Goal: Use online tool/utility: Utilize a website feature to perform a specific function

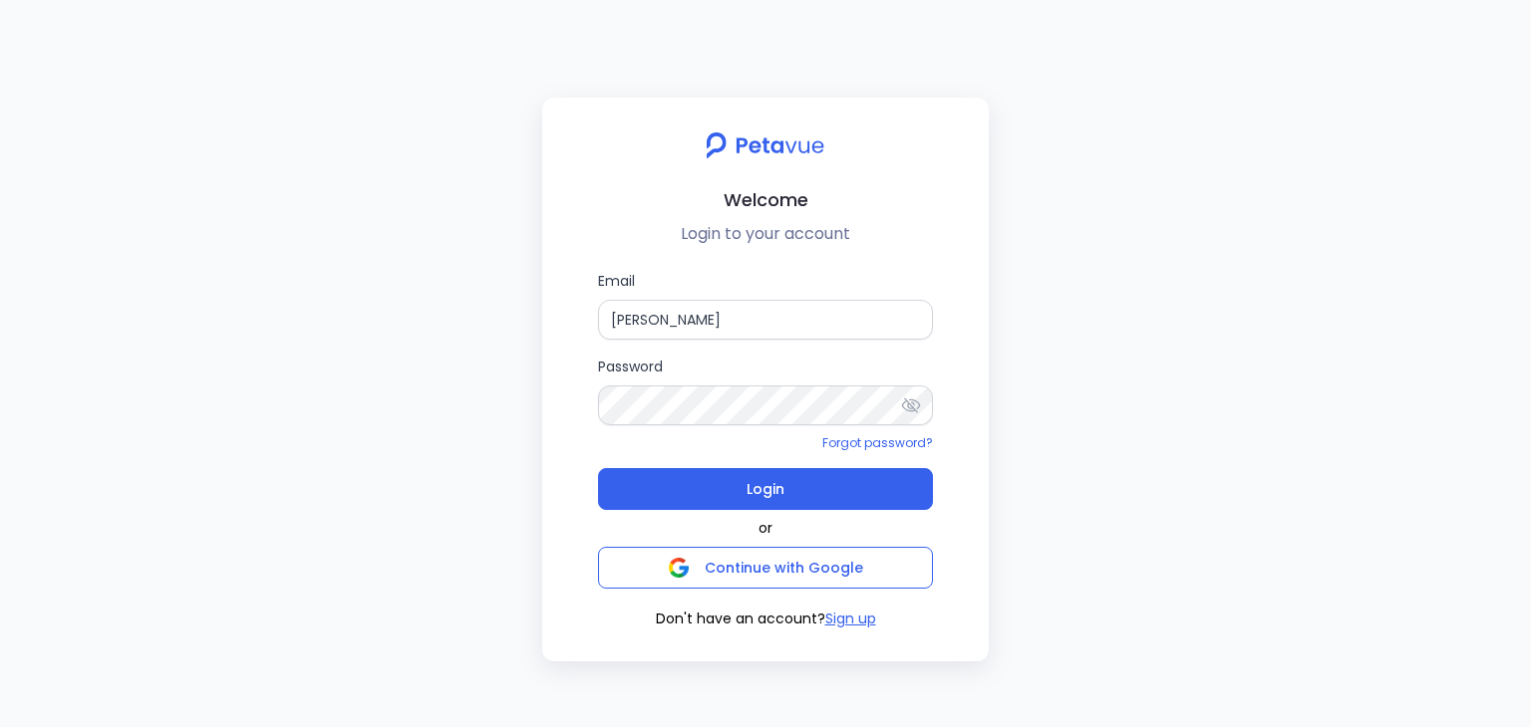
click at [698, 290] on label "Email [PERSON_NAME]" at bounding box center [765, 305] width 335 height 70
click at [698, 300] on input "[PERSON_NAME]" at bounding box center [765, 320] width 335 height 40
click at [673, 339] on input "[PERSON_NAME]" at bounding box center [765, 320] width 335 height 40
click at [673, 337] on input "[PERSON_NAME]" at bounding box center [765, 320] width 335 height 40
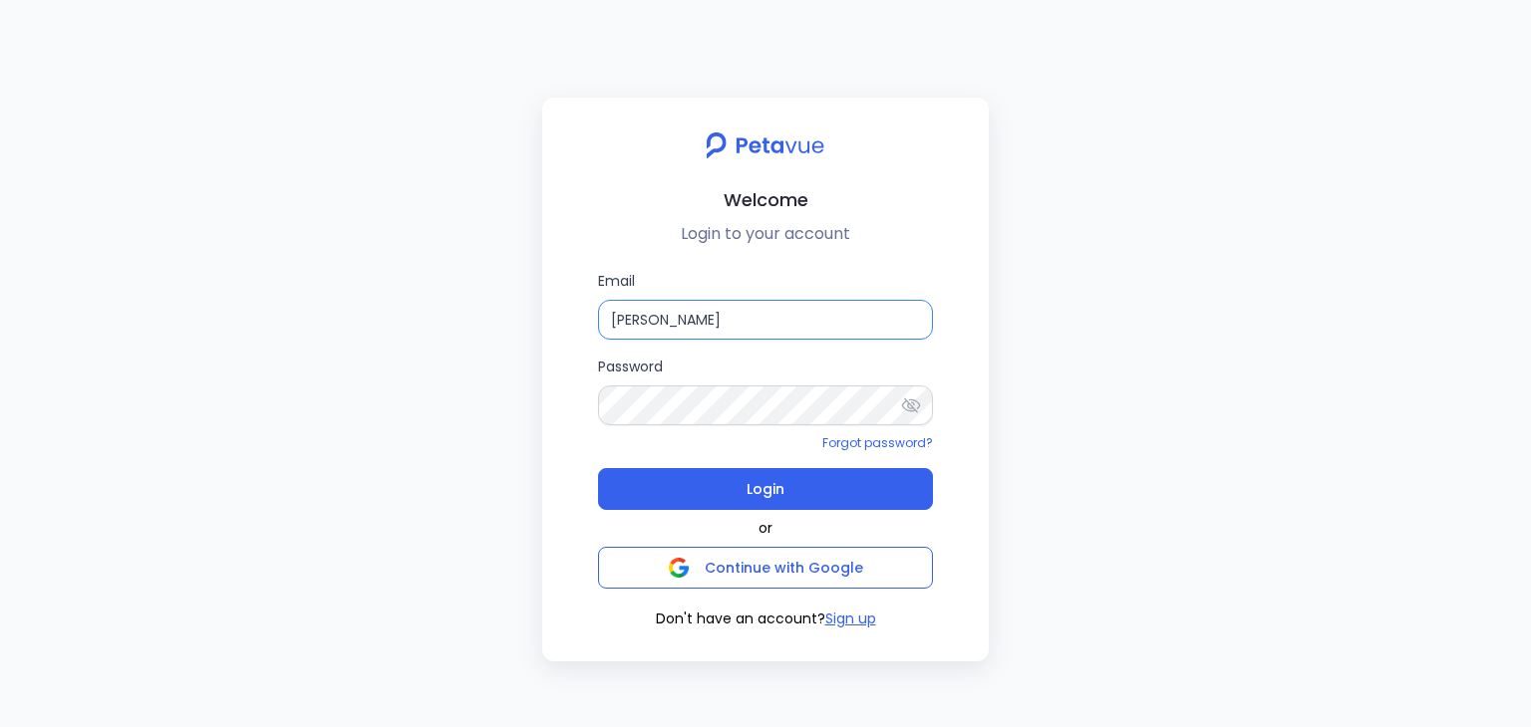
click at [673, 337] on input "[PERSON_NAME]" at bounding box center [765, 320] width 335 height 40
type input "james@regie.ai"
click at [598, 468] on button "Login" at bounding box center [765, 489] width 335 height 42
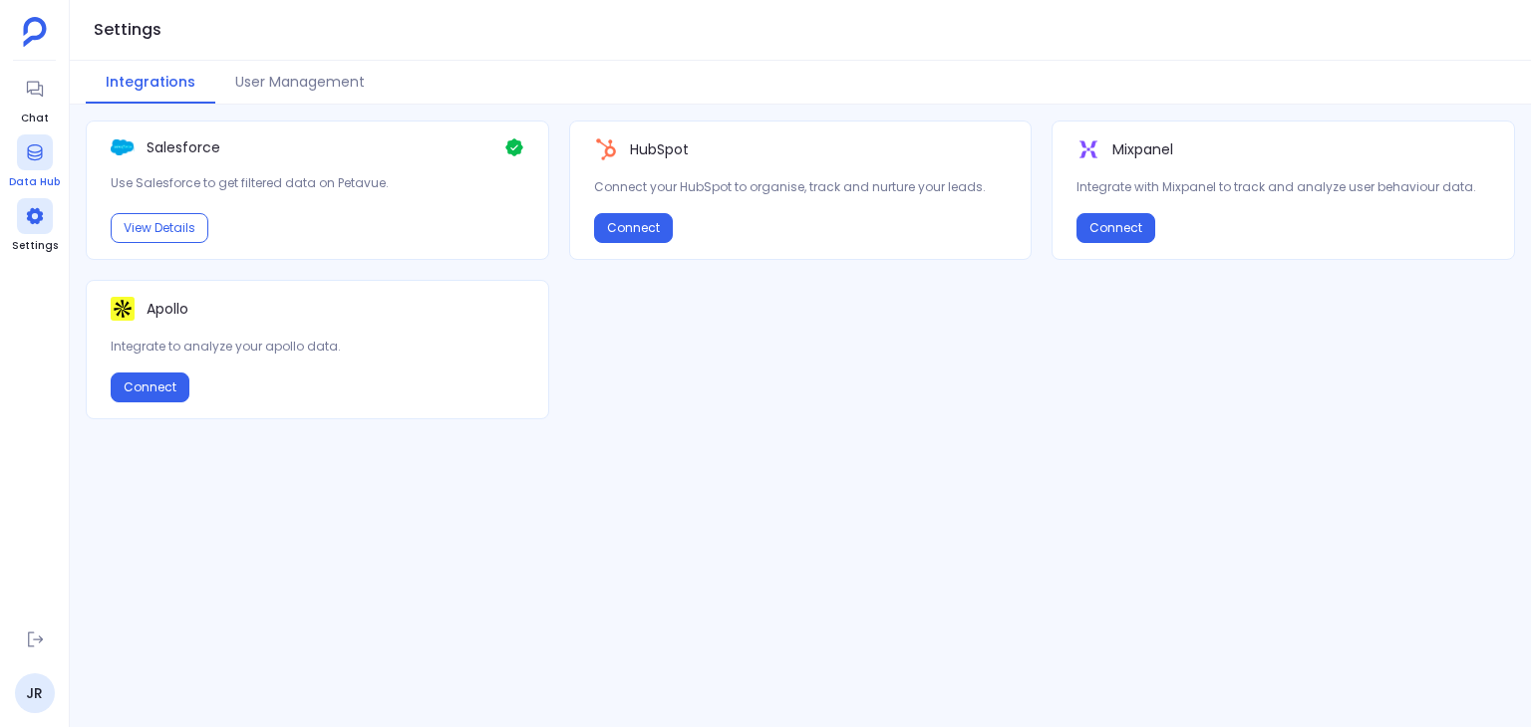
click at [35, 172] on link "Data Hub" at bounding box center [34, 163] width 51 height 56
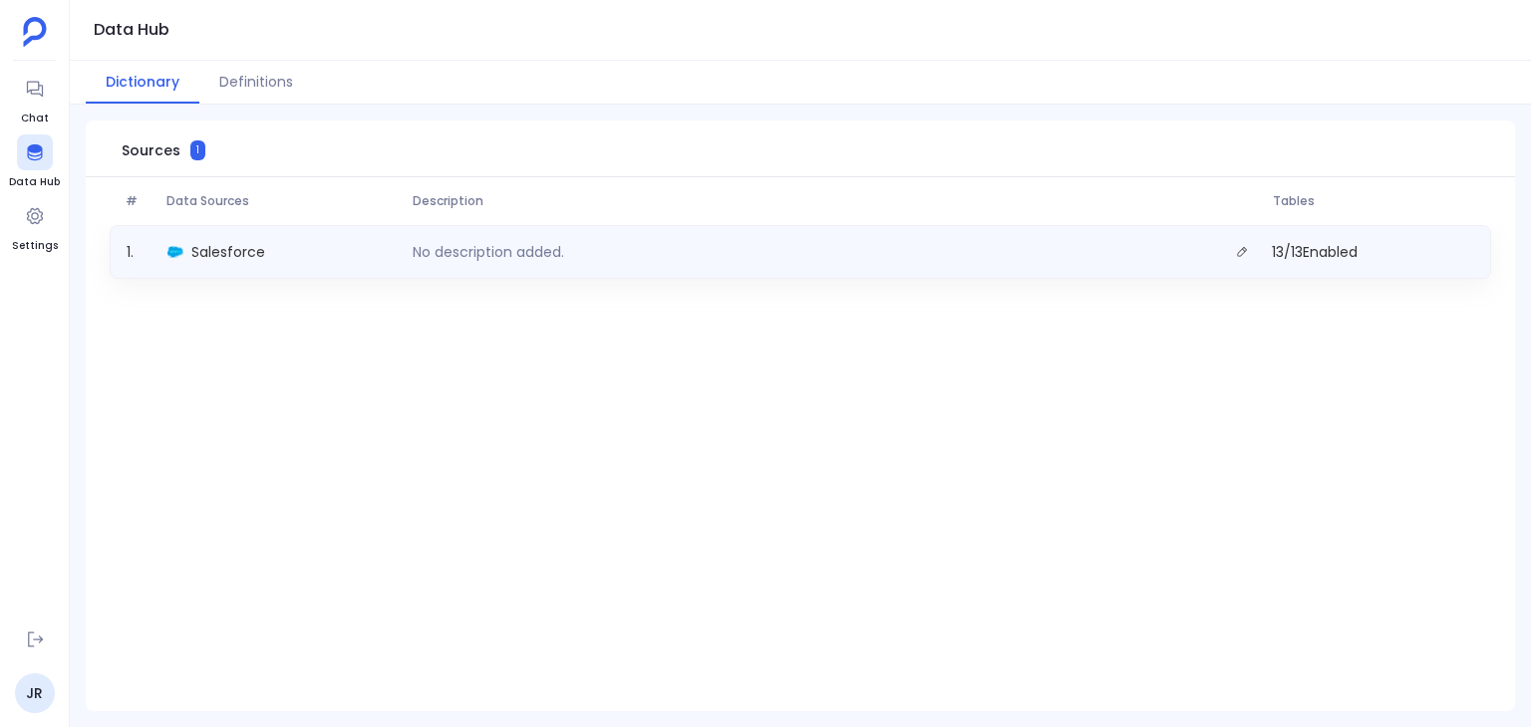
click at [324, 253] on div "Salesforce" at bounding box center [281, 252] width 245 height 28
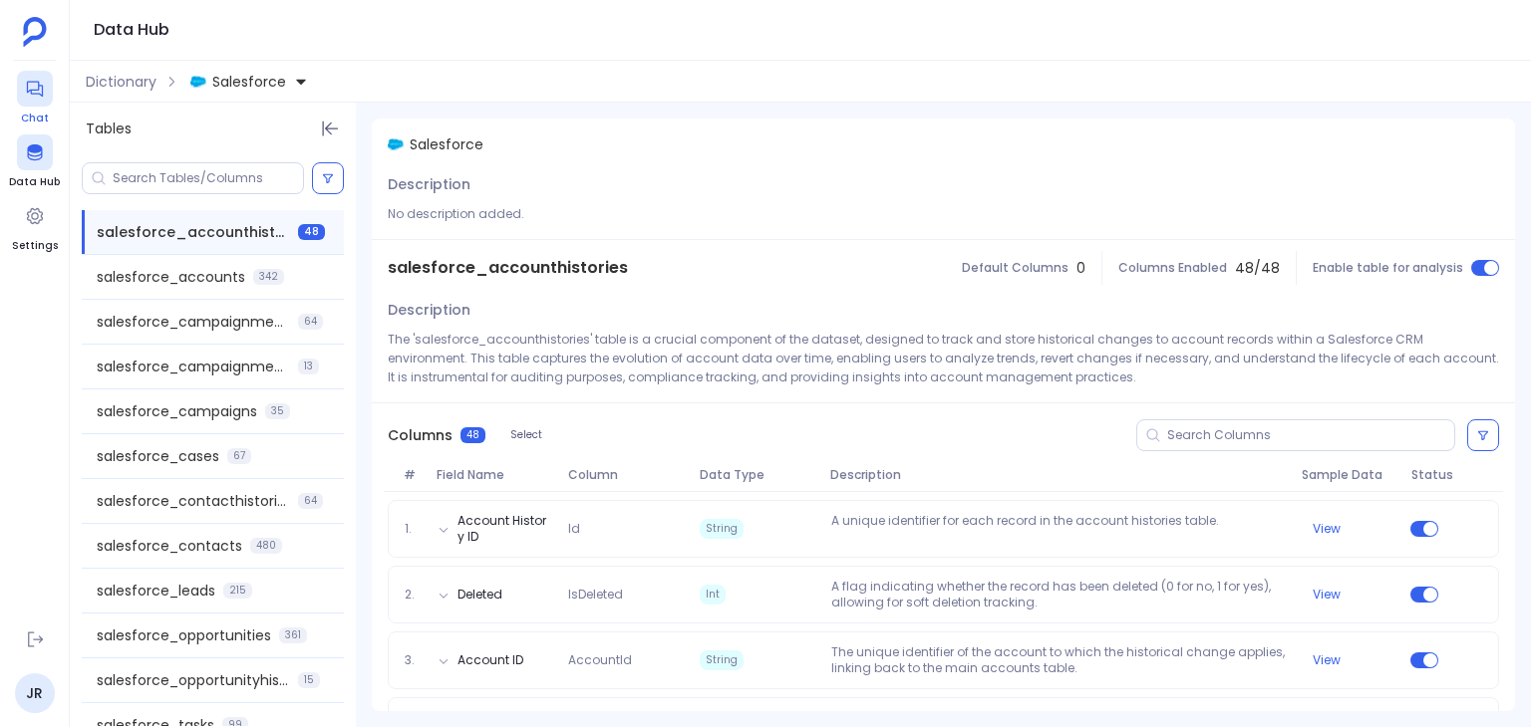
click at [41, 117] on span "Chat" at bounding box center [35, 119] width 36 height 16
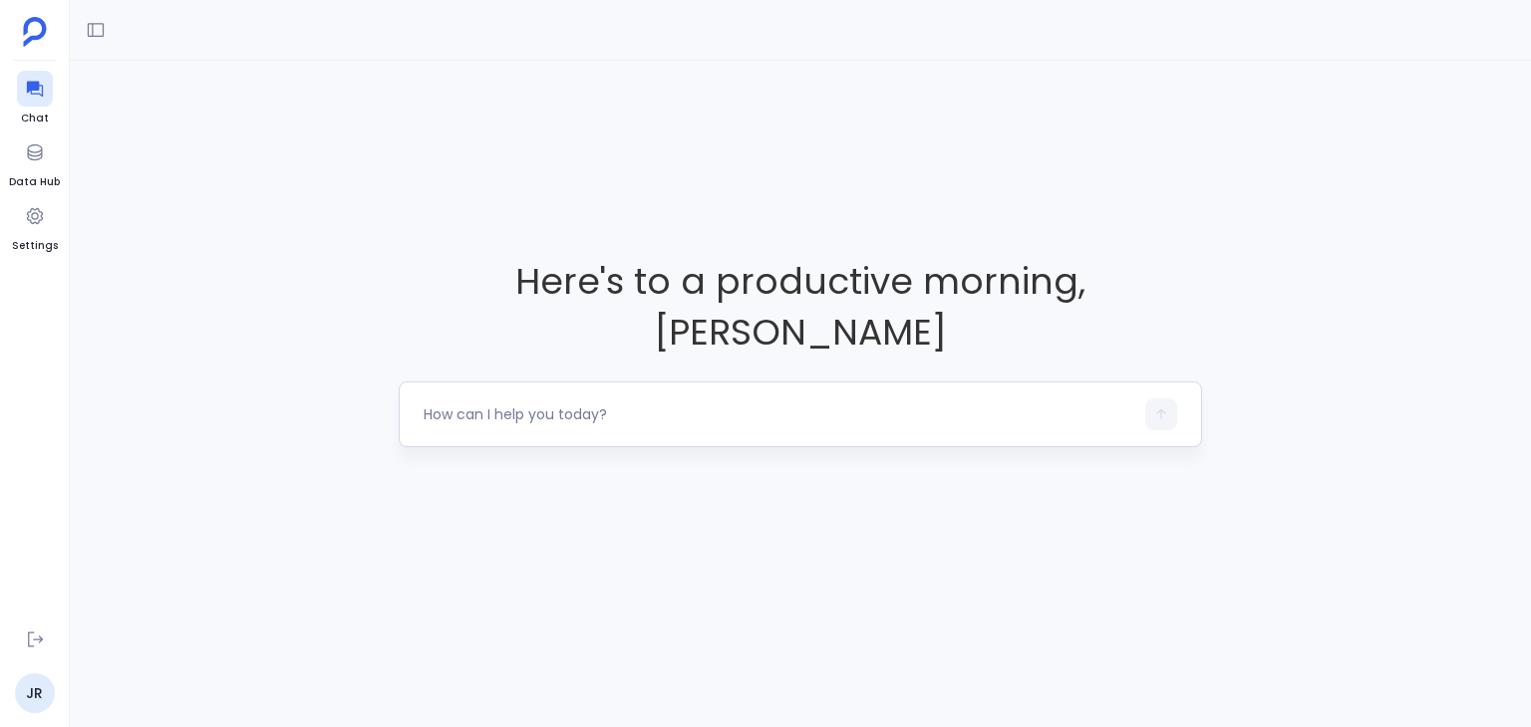
click at [599, 408] on textarea at bounding box center [779, 415] width 710 height 20
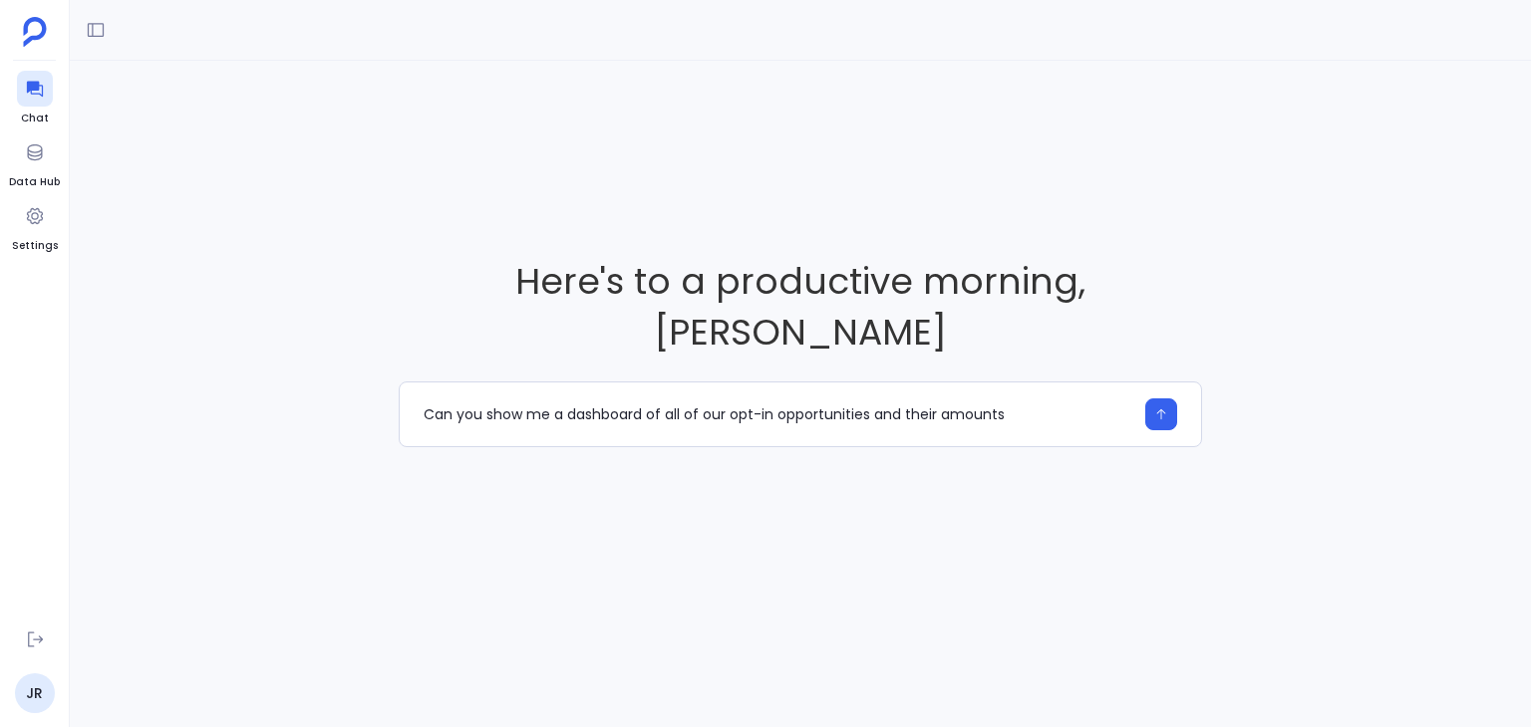
type textarea "Can you show me a dashboard of all of our opt-in opportunities and their amount…"
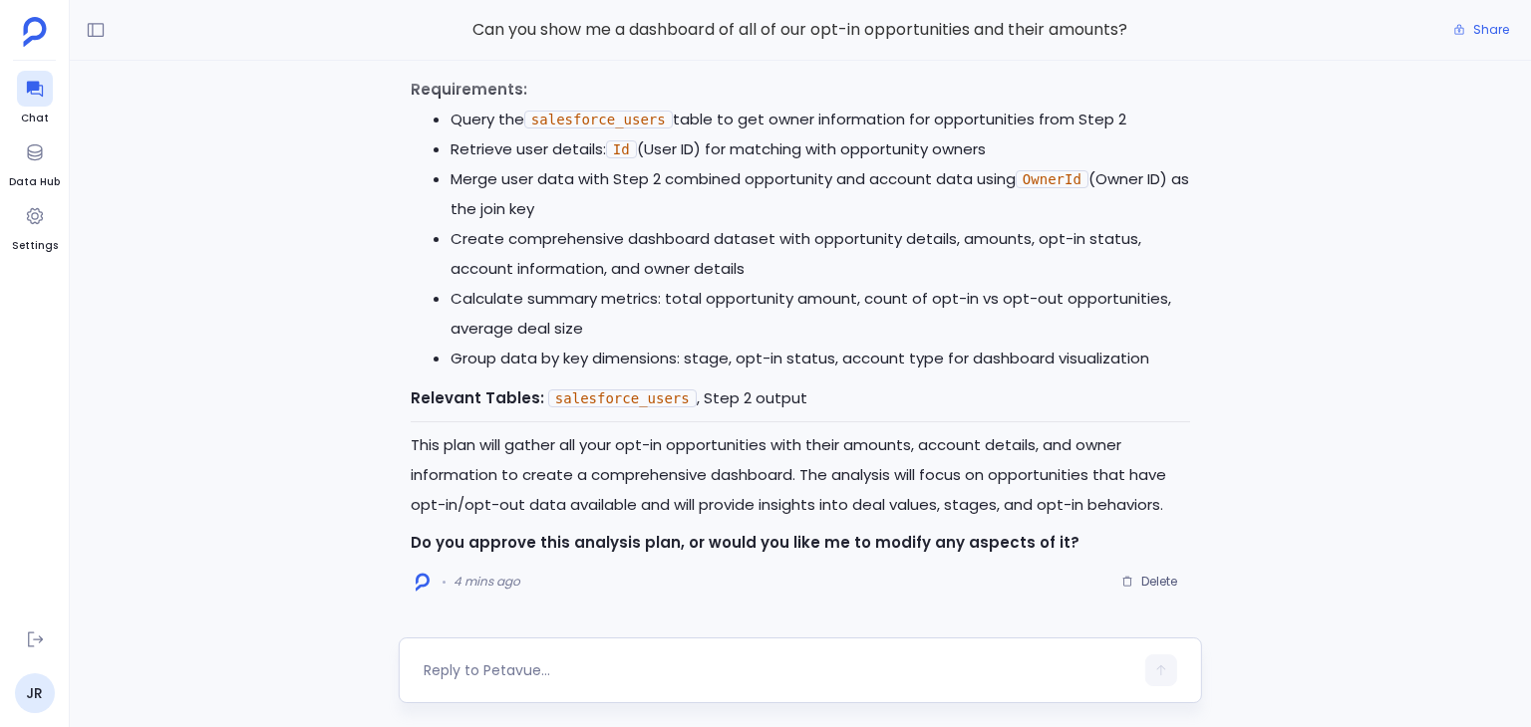
click at [764, 663] on textarea at bounding box center [779, 671] width 710 height 20
type textarea "I approve"
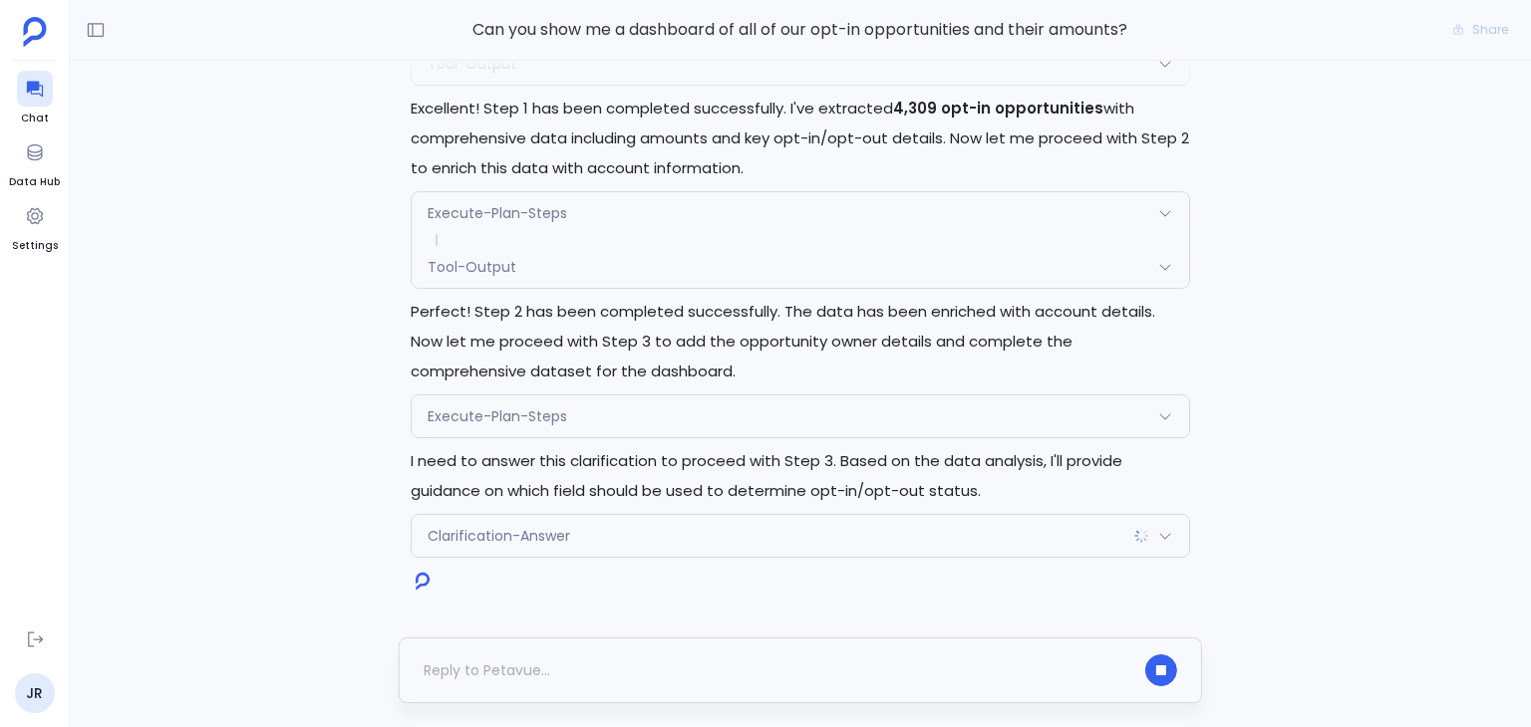
click at [578, 671] on div at bounding box center [779, 671] width 710 height 32
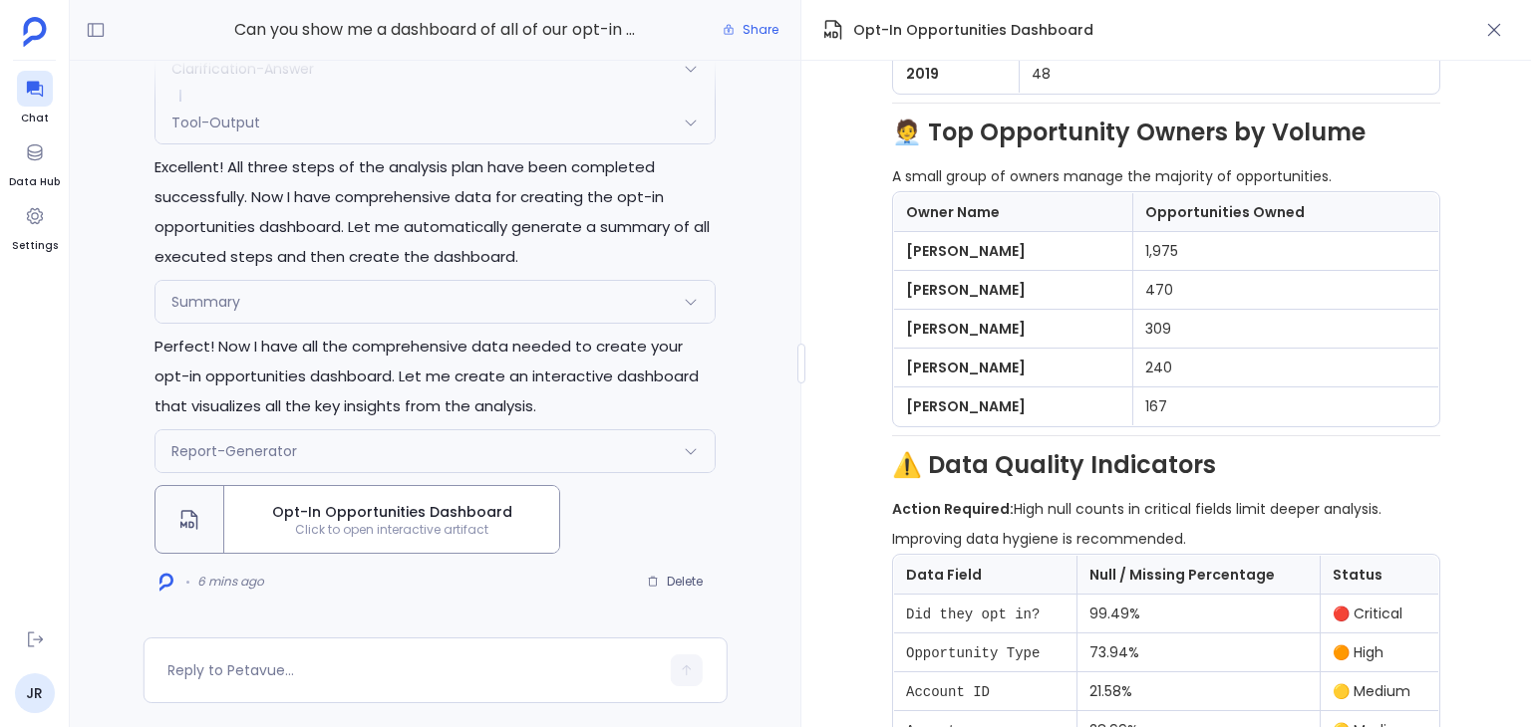
scroll to position [2998, 0]
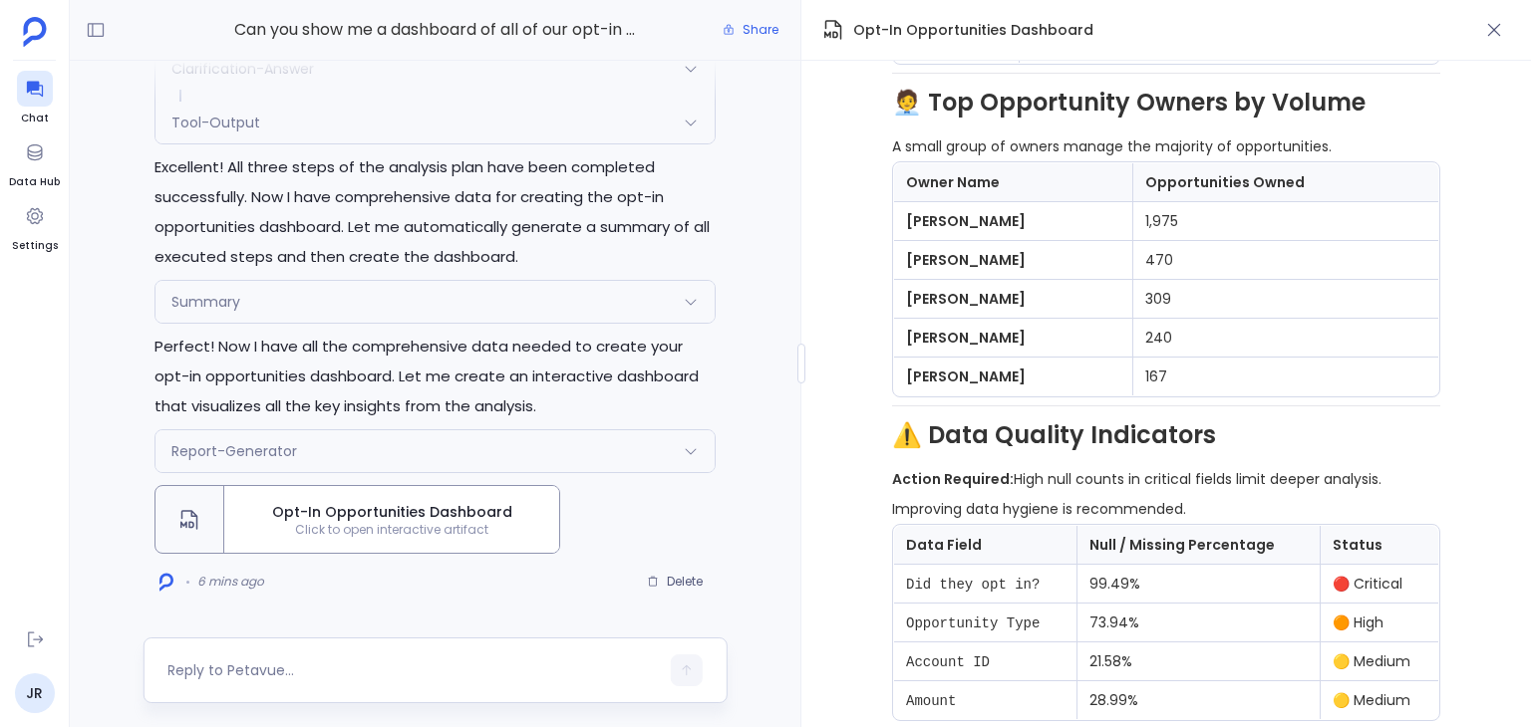
click at [371, 666] on textarea at bounding box center [412, 671] width 490 height 20
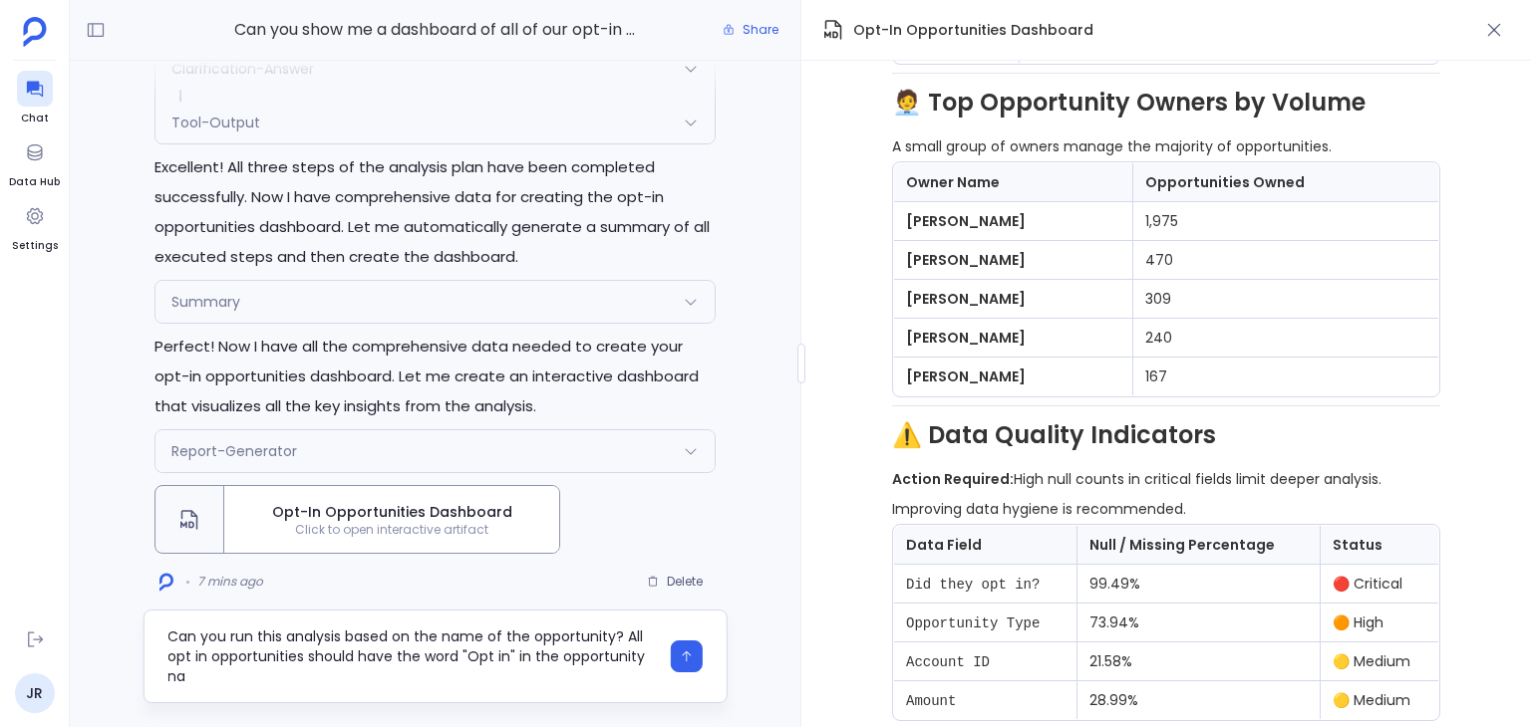
scroll to position [0, 0]
type textarea "Can you run this analysis based on the name of the opportunity? All opt in oppo…"
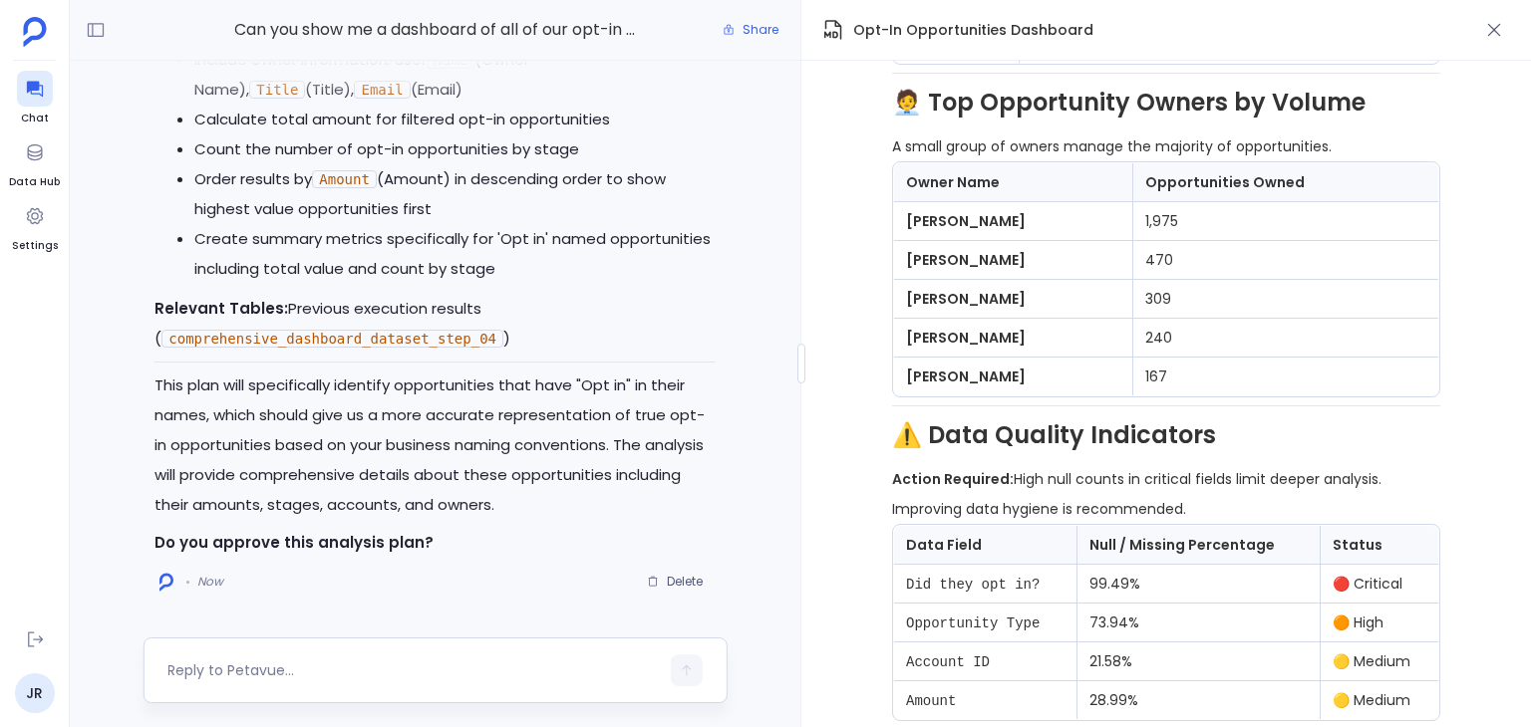
click at [372, 671] on textarea at bounding box center [412, 671] width 490 height 20
type textarea "yes"
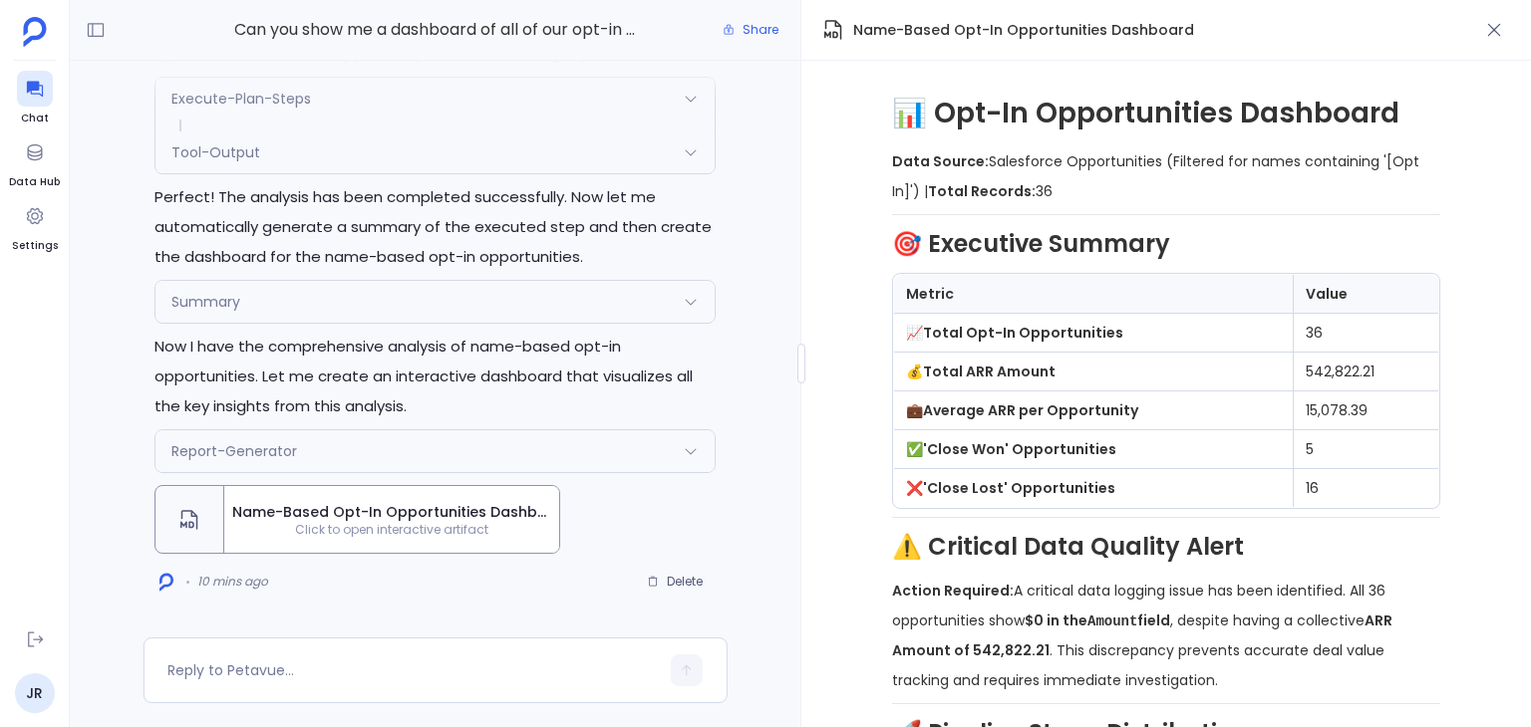
scroll to position [2717, 0]
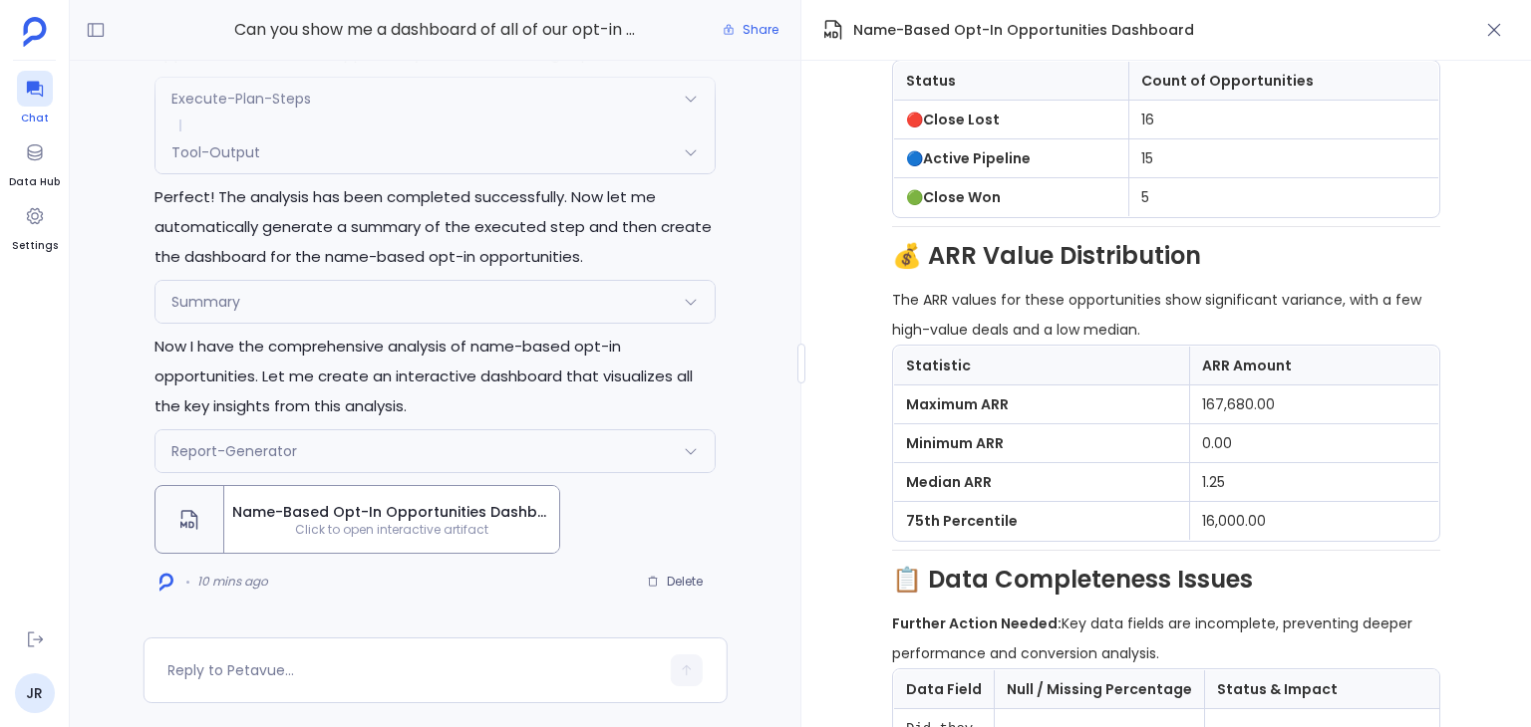
click at [39, 85] on icon at bounding box center [35, 89] width 20 height 20
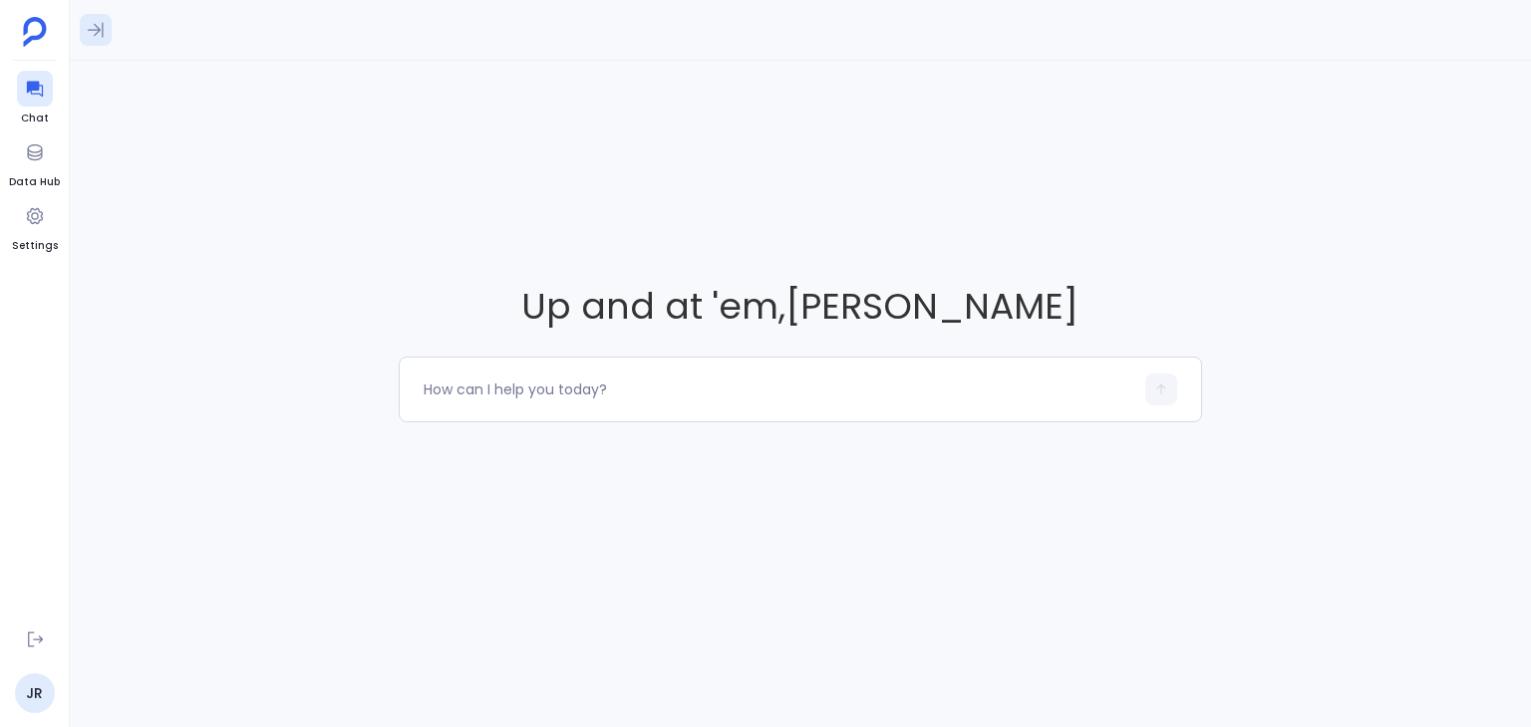
click at [96, 25] on icon at bounding box center [96, 30] width 16 height 15
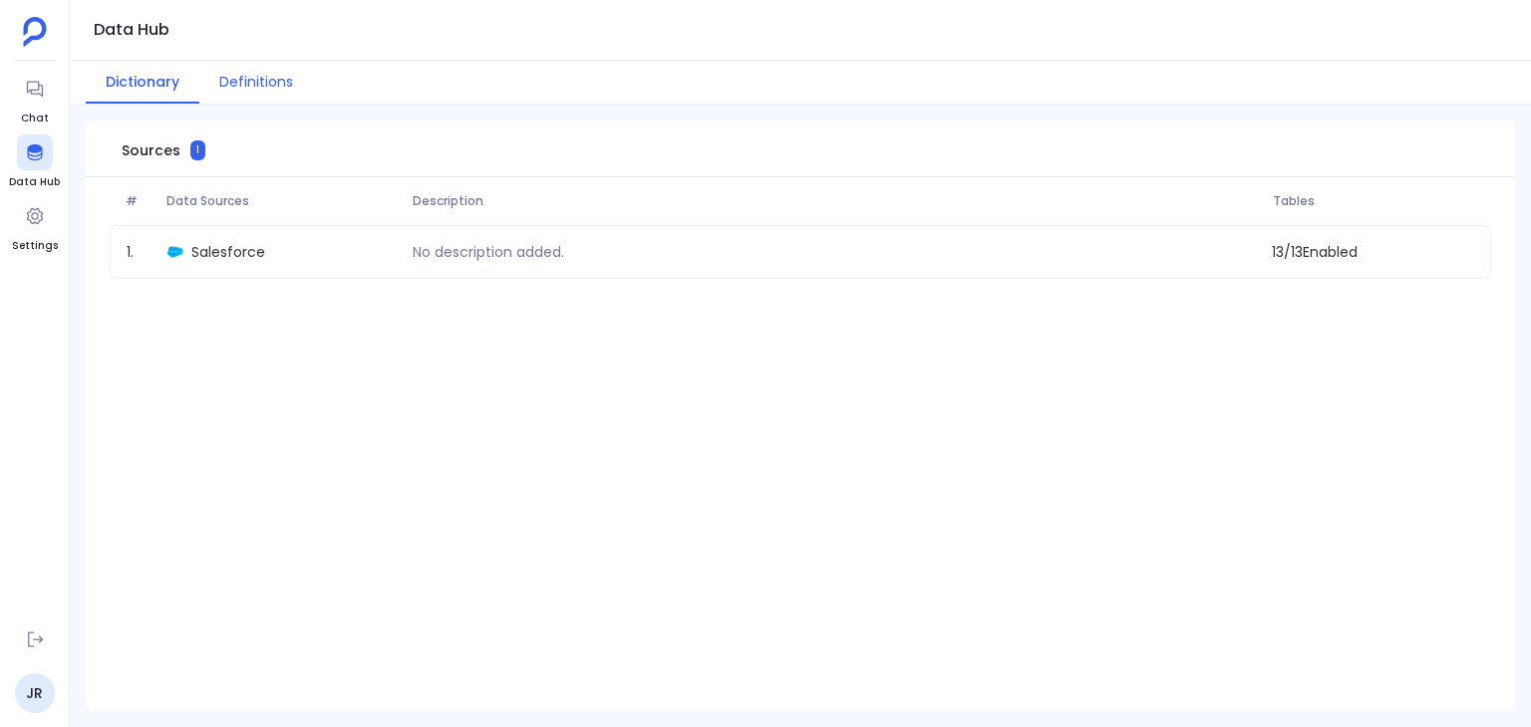
click at [216, 68] on button "Definitions" at bounding box center [256, 82] width 114 height 43
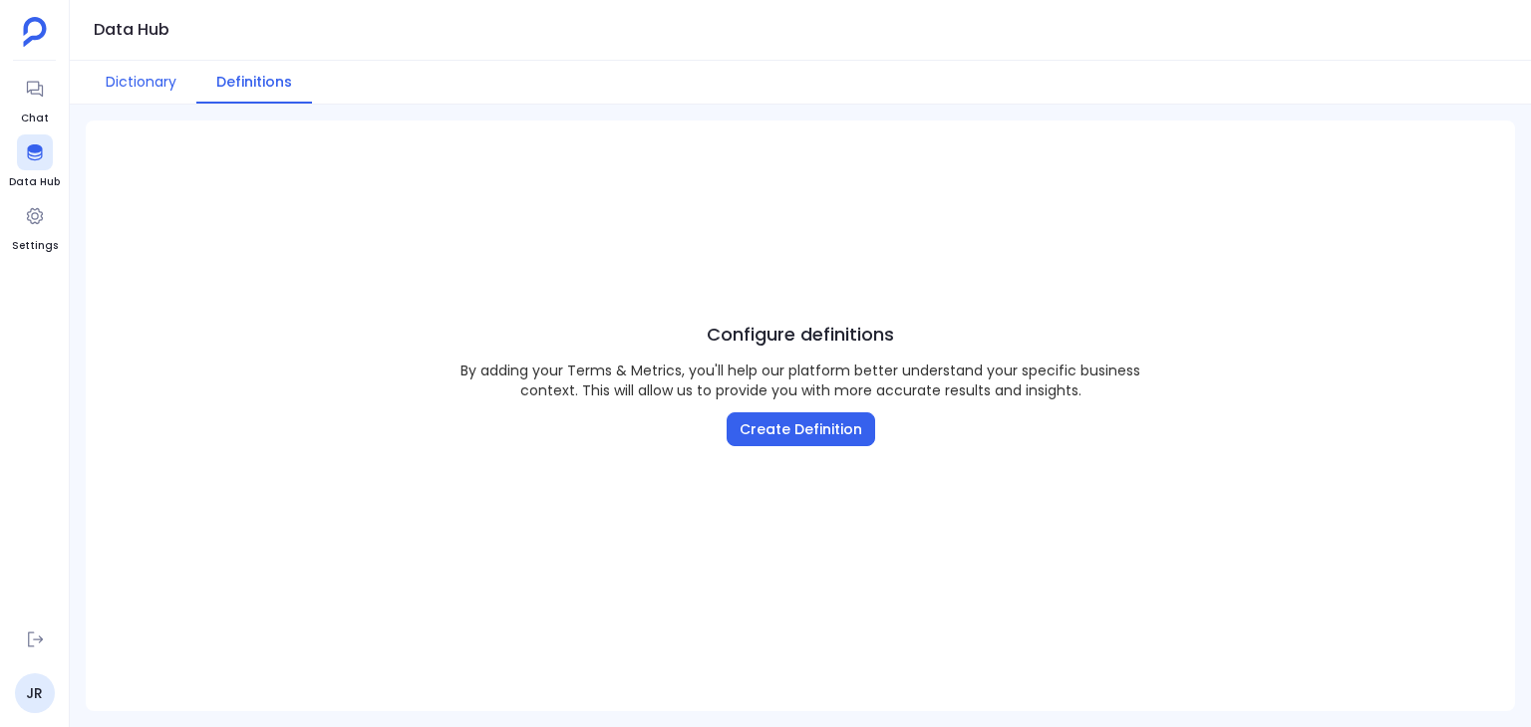
click at [148, 76] on button "Dictionary" at bounding box center [141, 82] width 111 height 43
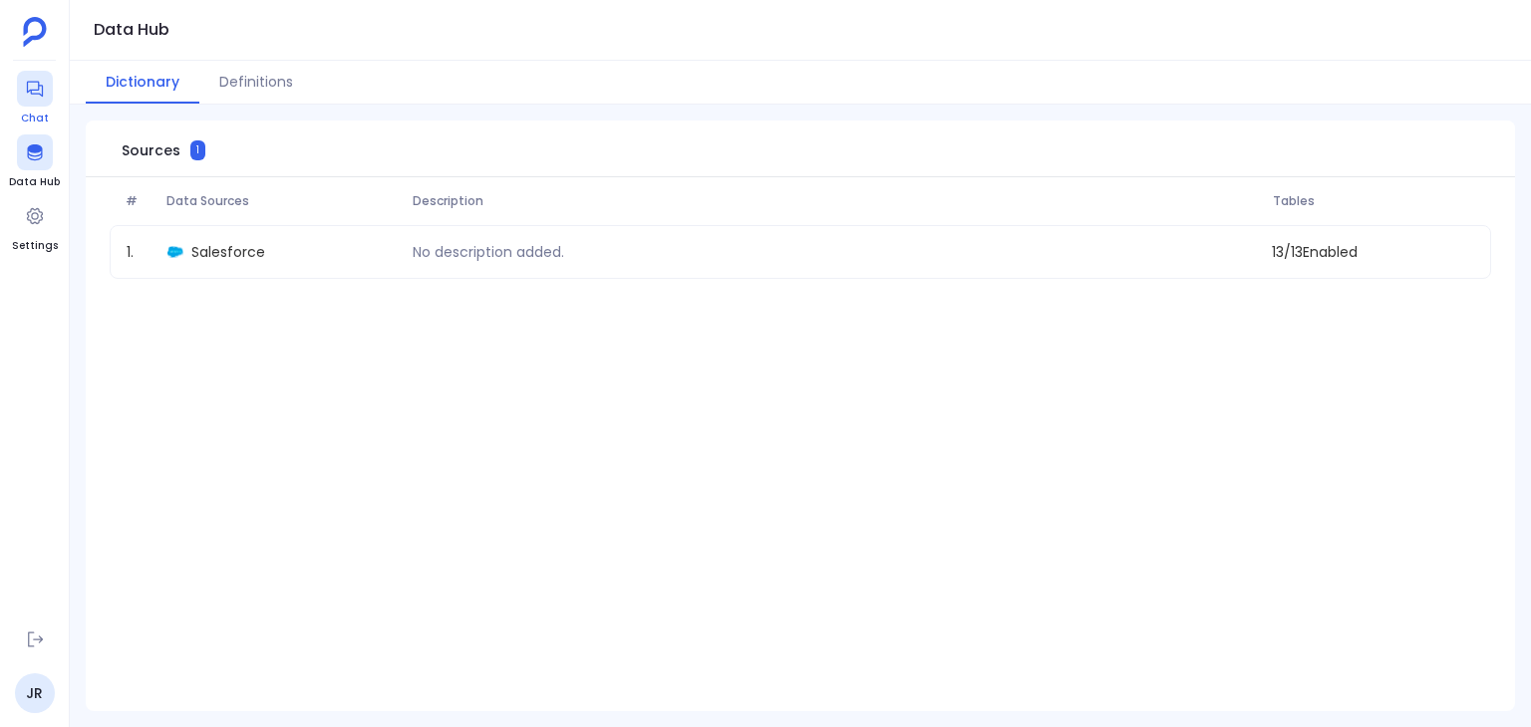
click at [47, 85] on div at bounding box center [35, 89] width 36 height 36
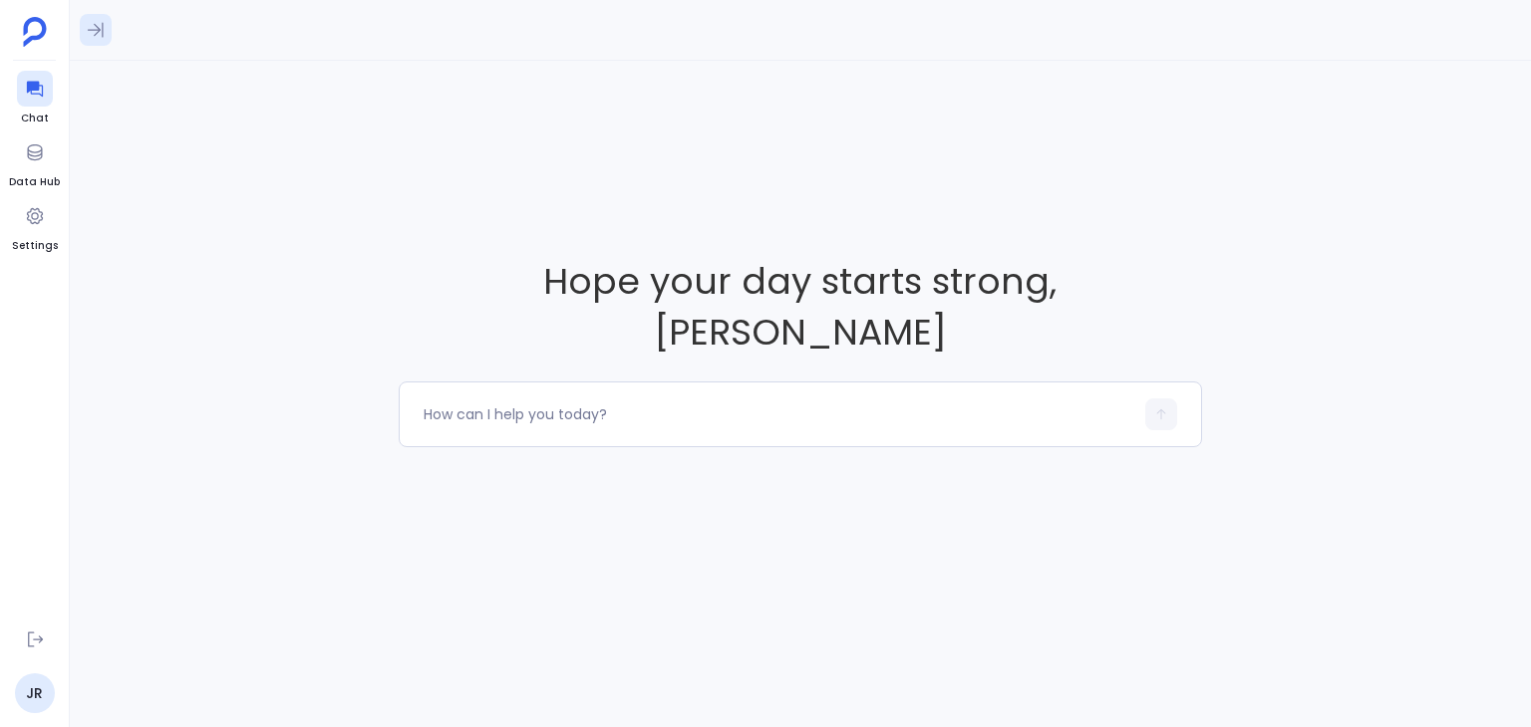
click at [100, 28] on icon at bounding box center [96, 30] width 20 height 20
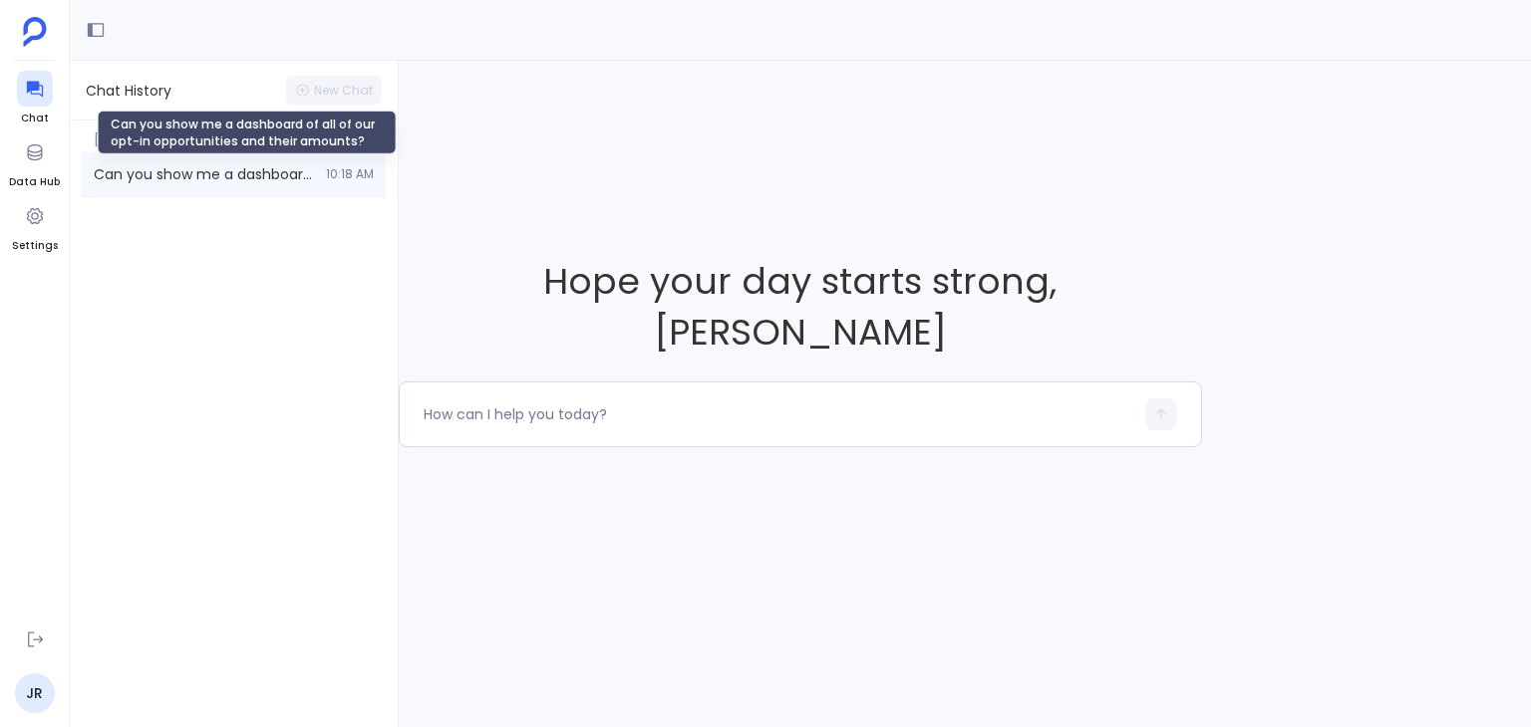
click at [195, 173] on span "Can you show me a dashboard of all of our opt-in opportunities and their amount…" at bounding box center [204, 174] width 220 height 20
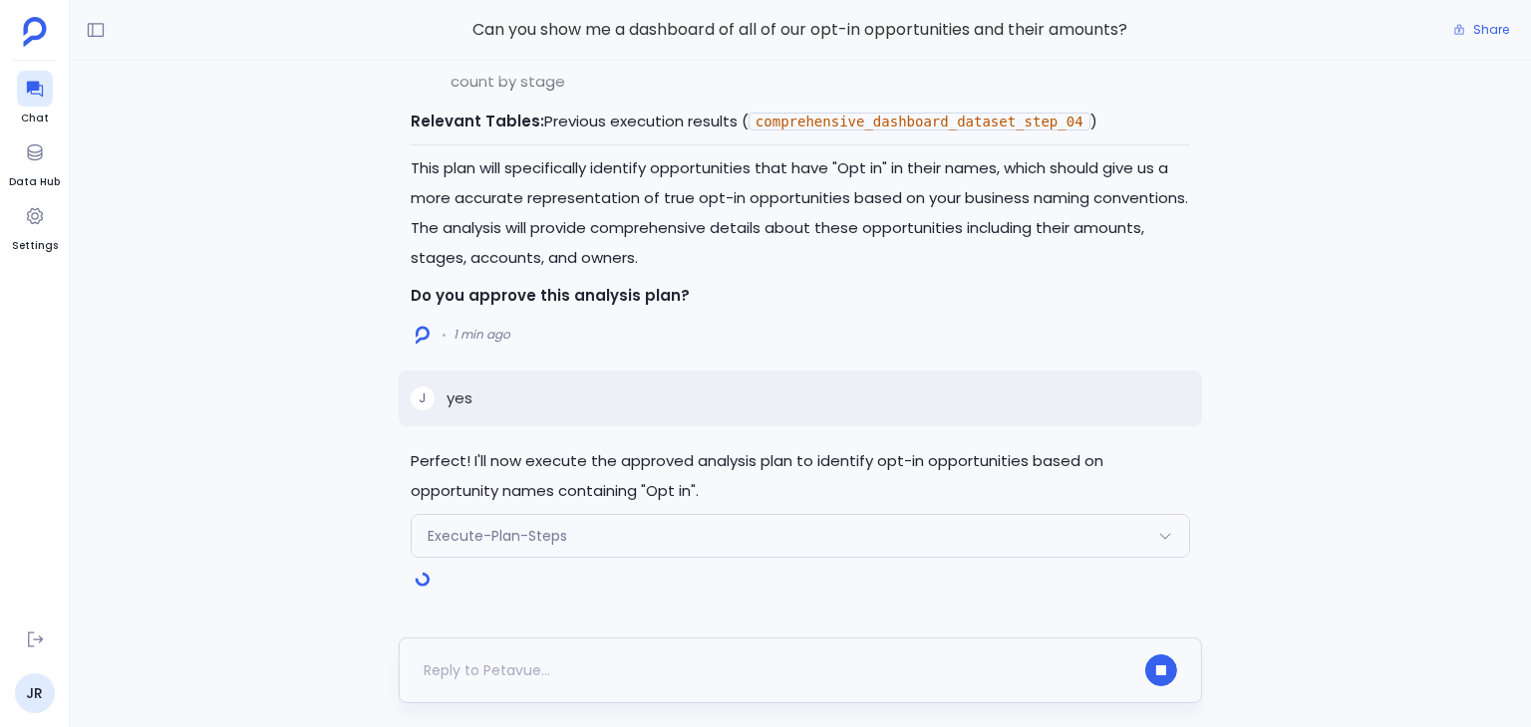
click at [504, 677] on div at bounding box center [779, 671] width 710 height 32
click at [40, 100] on div at bounding box center [35, 89] width 36 height 36
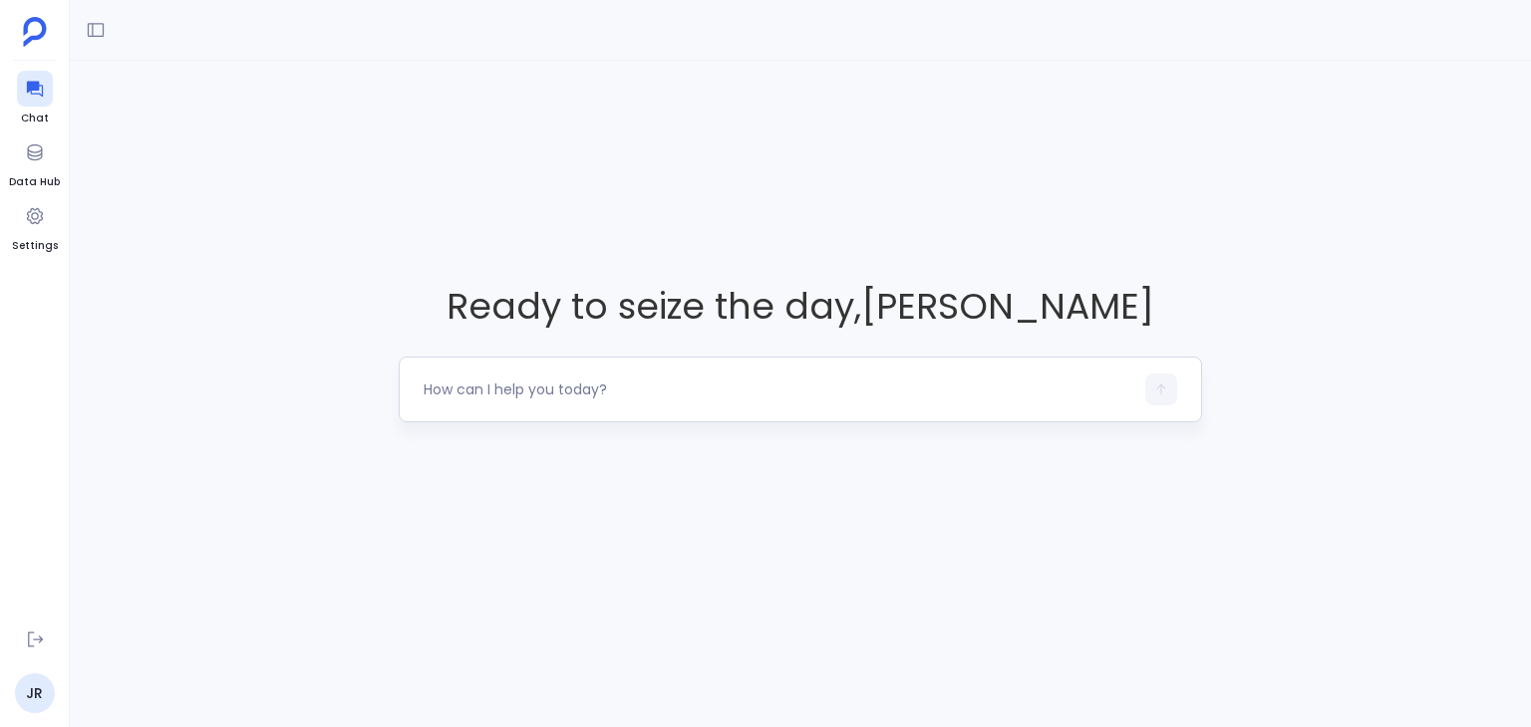
click at [596, 380] on textarea at bounding box center [779, 390] width 710 height 20
type textarea "Build me a chart that shows our pipeline by AE for Q2, Q3, and Q4"
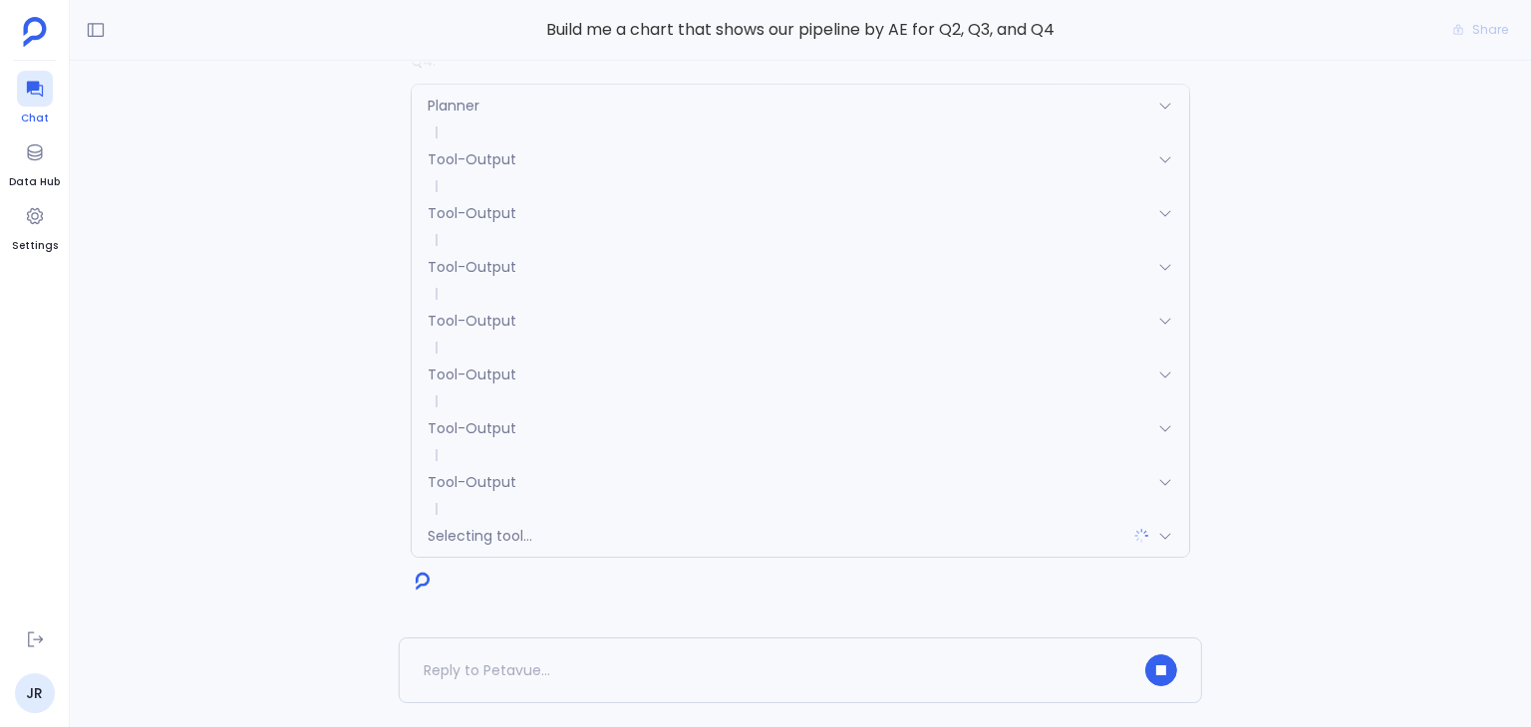
click at [36, 94] on icon at bounding box center [35, 89] width 20 height 20
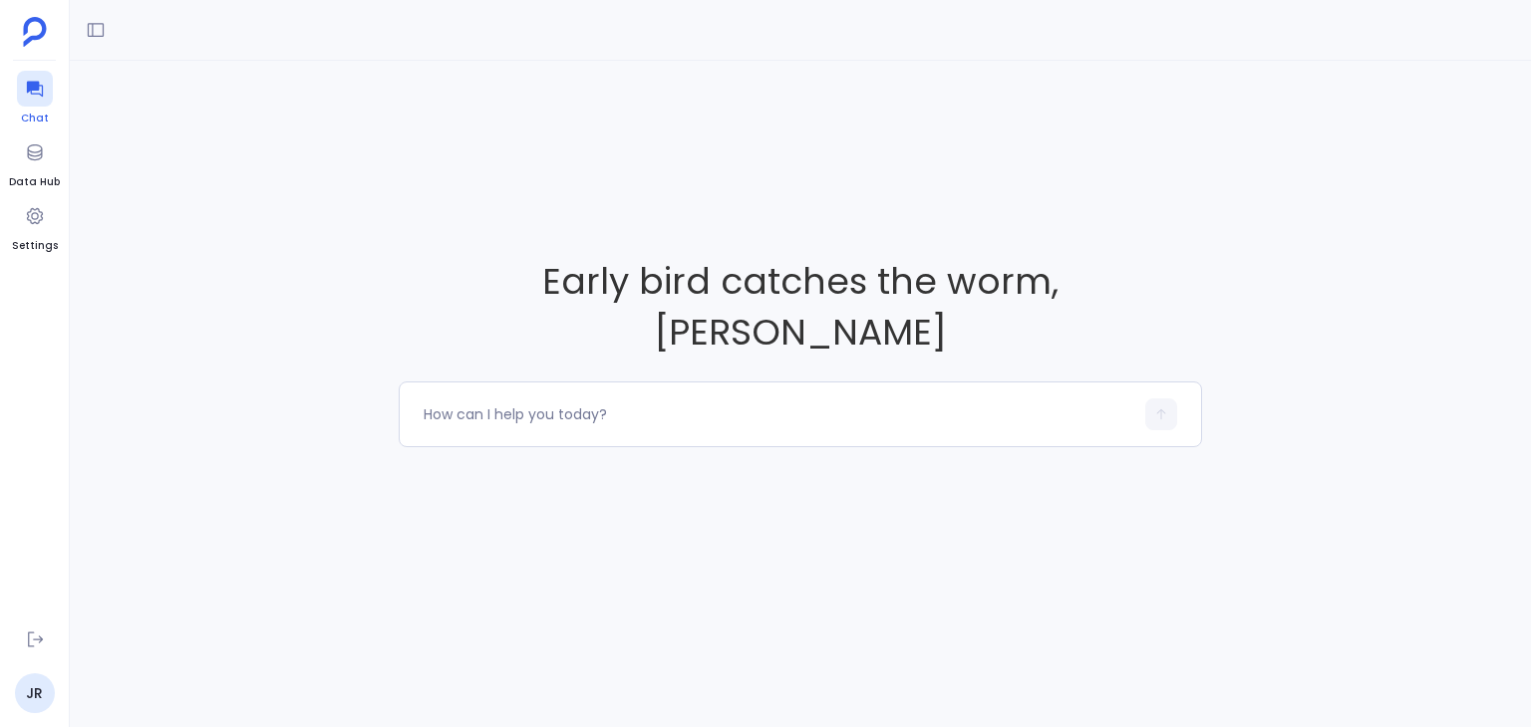
click at [36, 94] on icon at bounding box center [35, 89] width 20 height 20
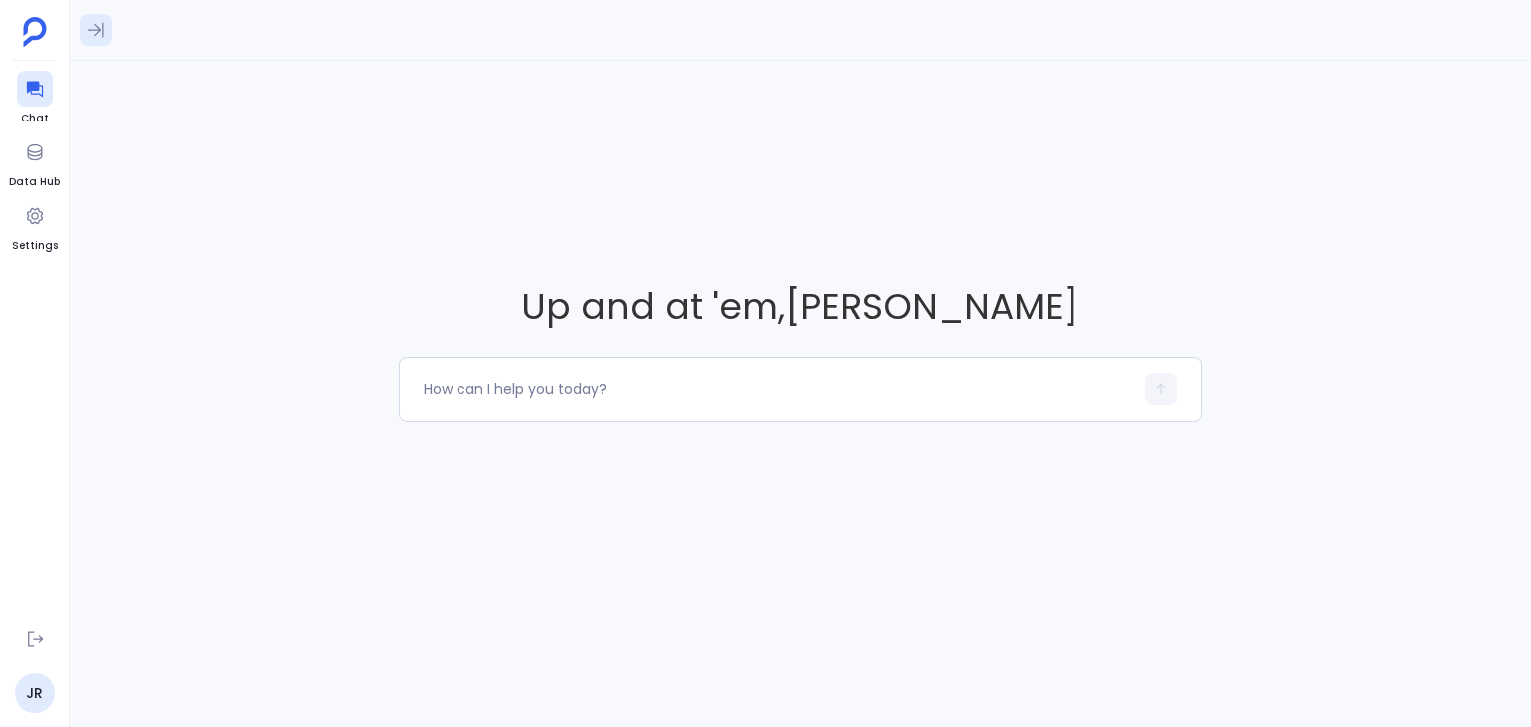
click at [102, 25] on icon at bounding box center [96, 30] width 16 height 15
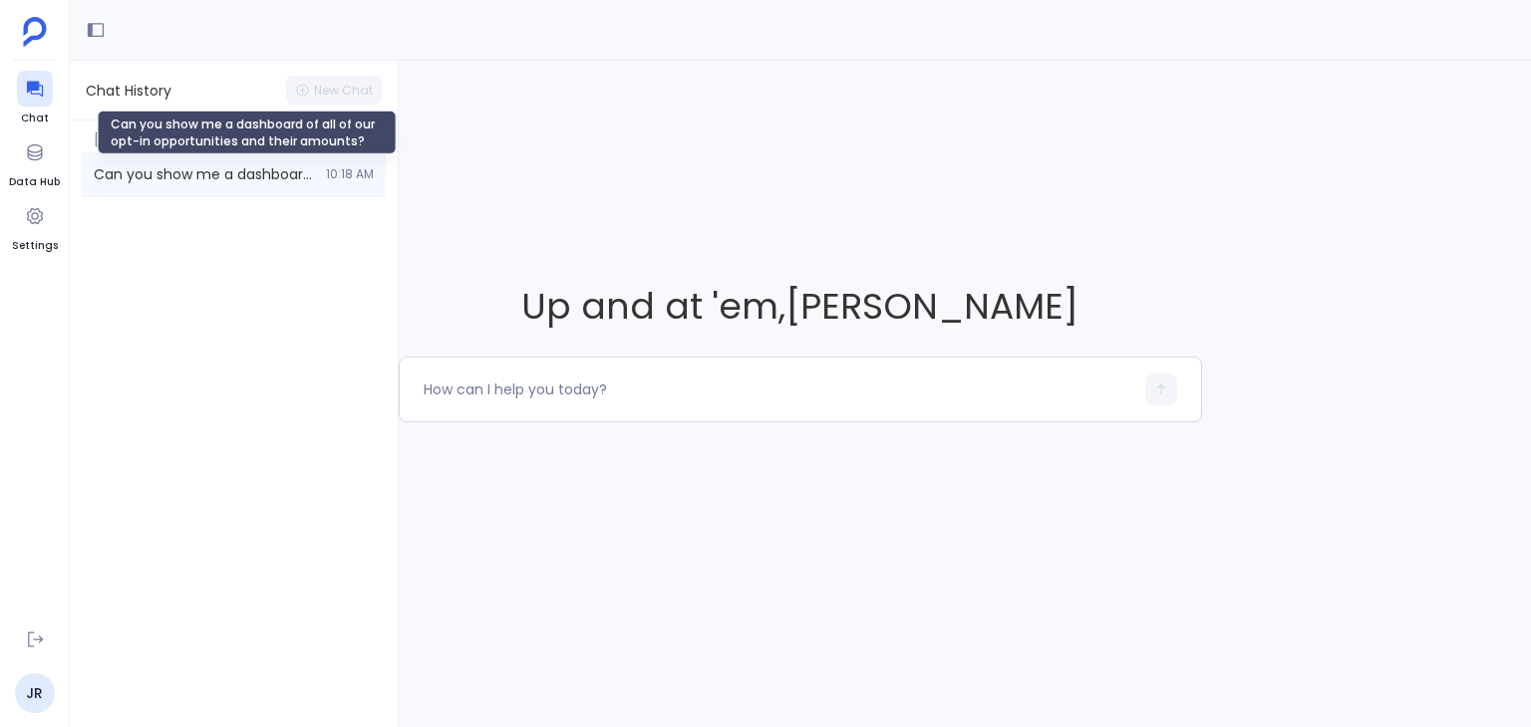
click at [172, 167] on span "Can you show me a dashboard of all of our opt-in opportunities and their amount…" at bounding box center [204, 174] width 220 height 20
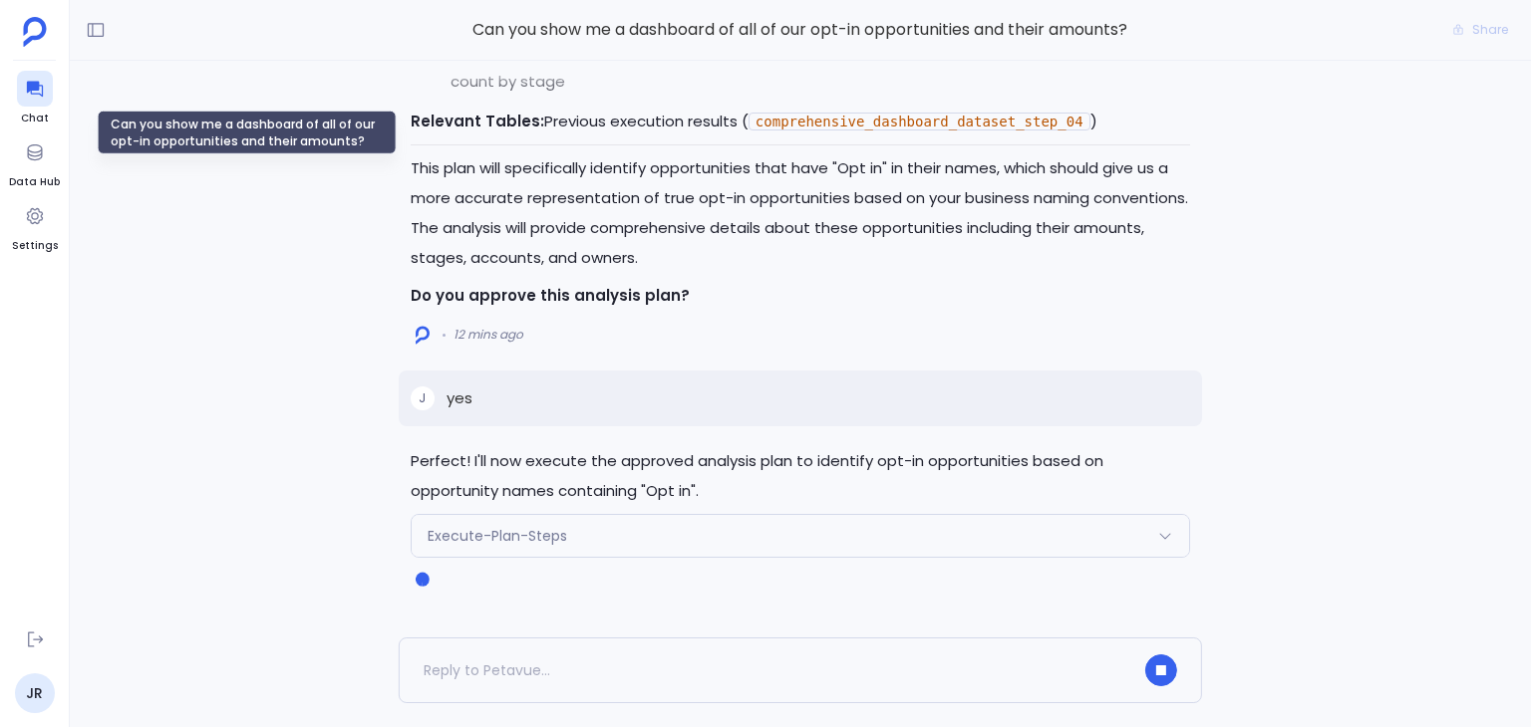
click at [247, 333] on div "Perfect! I'll now execute the approved analysis plan to identify opt-in opportu…" at bounding box center [800, 349] width 1461 height 577
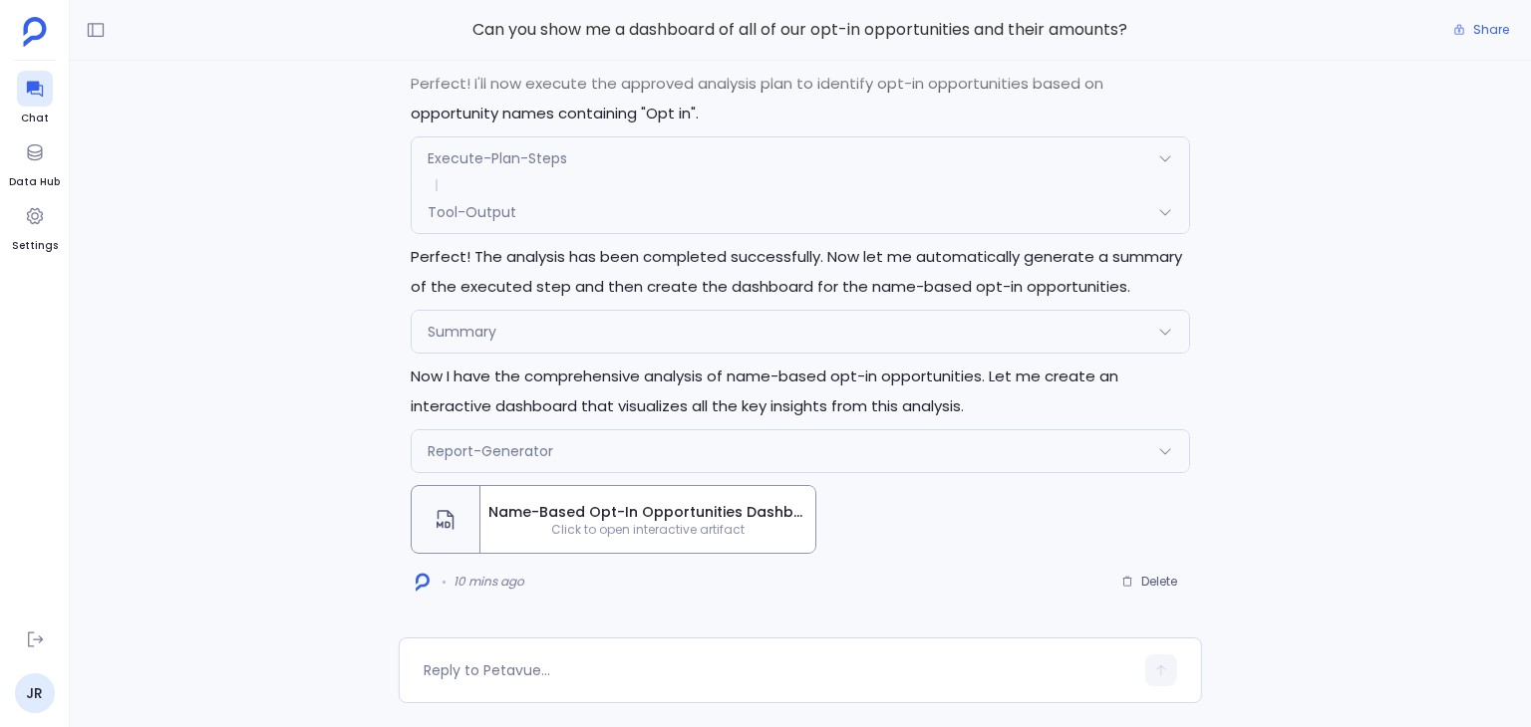
click at [652, 517] on span "Name-Based Opt-In Opportunities Dashboard" at bounding box center [647, 512] width 319 height 20
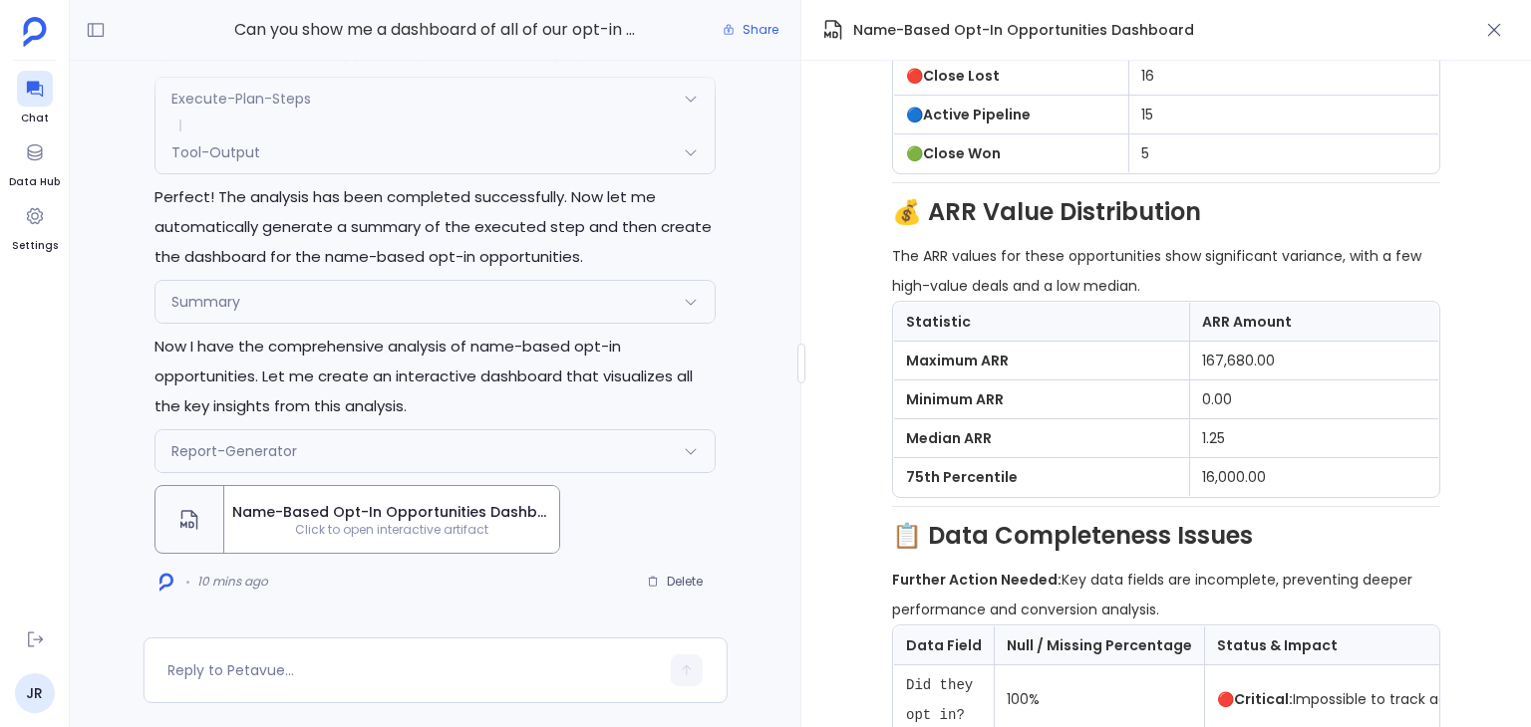
scroll to position [2751, 0]
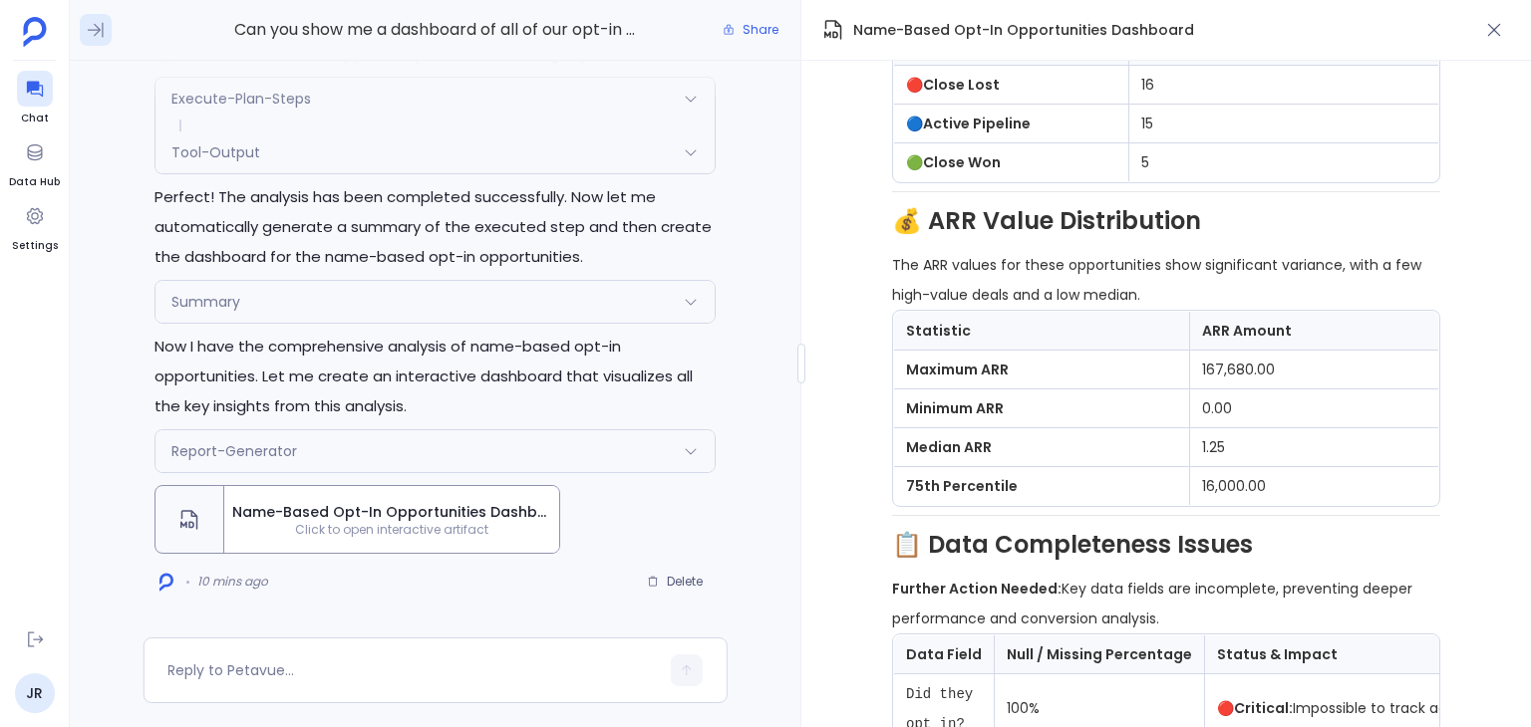
click at [89, 33] on icon at bounding box center [96, 30] width 20 height 20
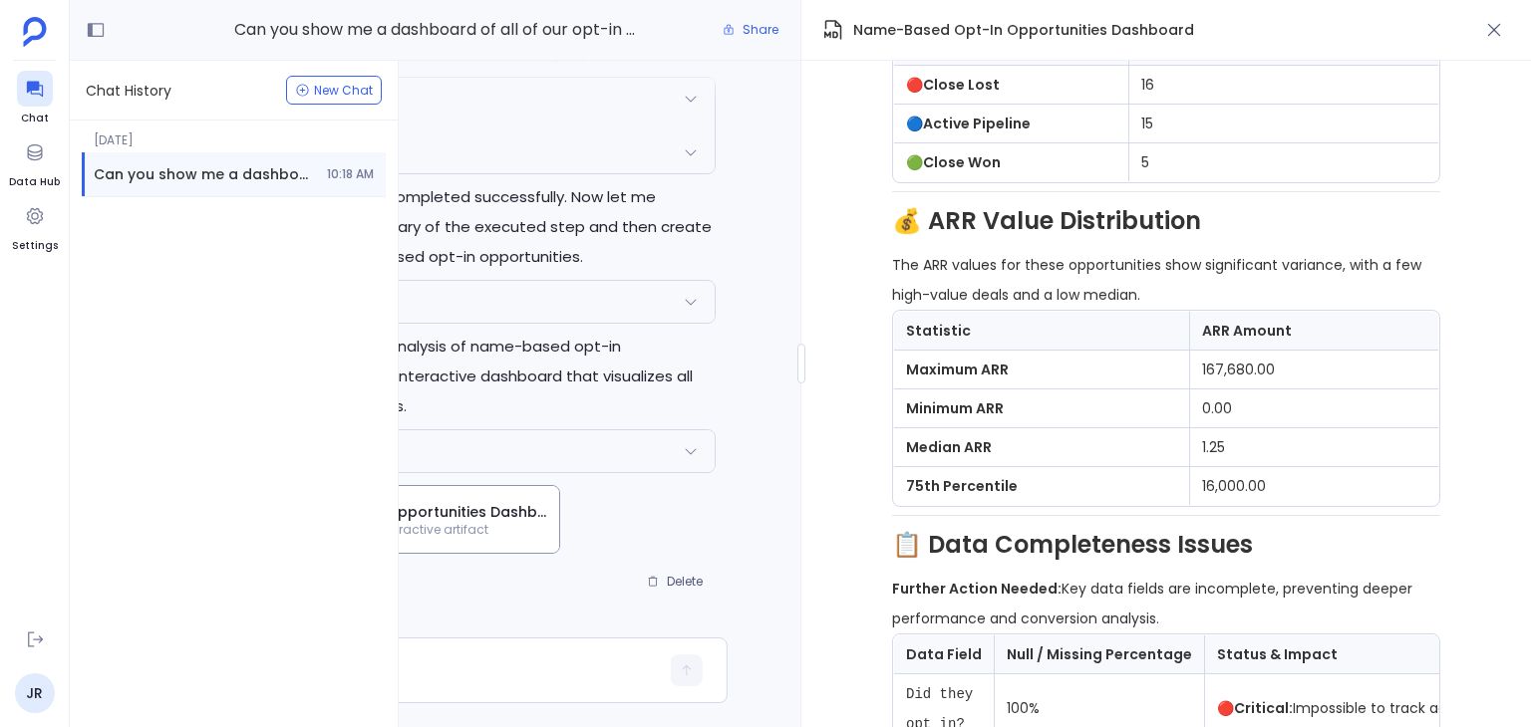
click at [140, 98] on span "Chat History" at bounding box center [129, 91] width 86 height 20
click at [32, 41] on img at bounding box center [35, 32] width 24 height 30
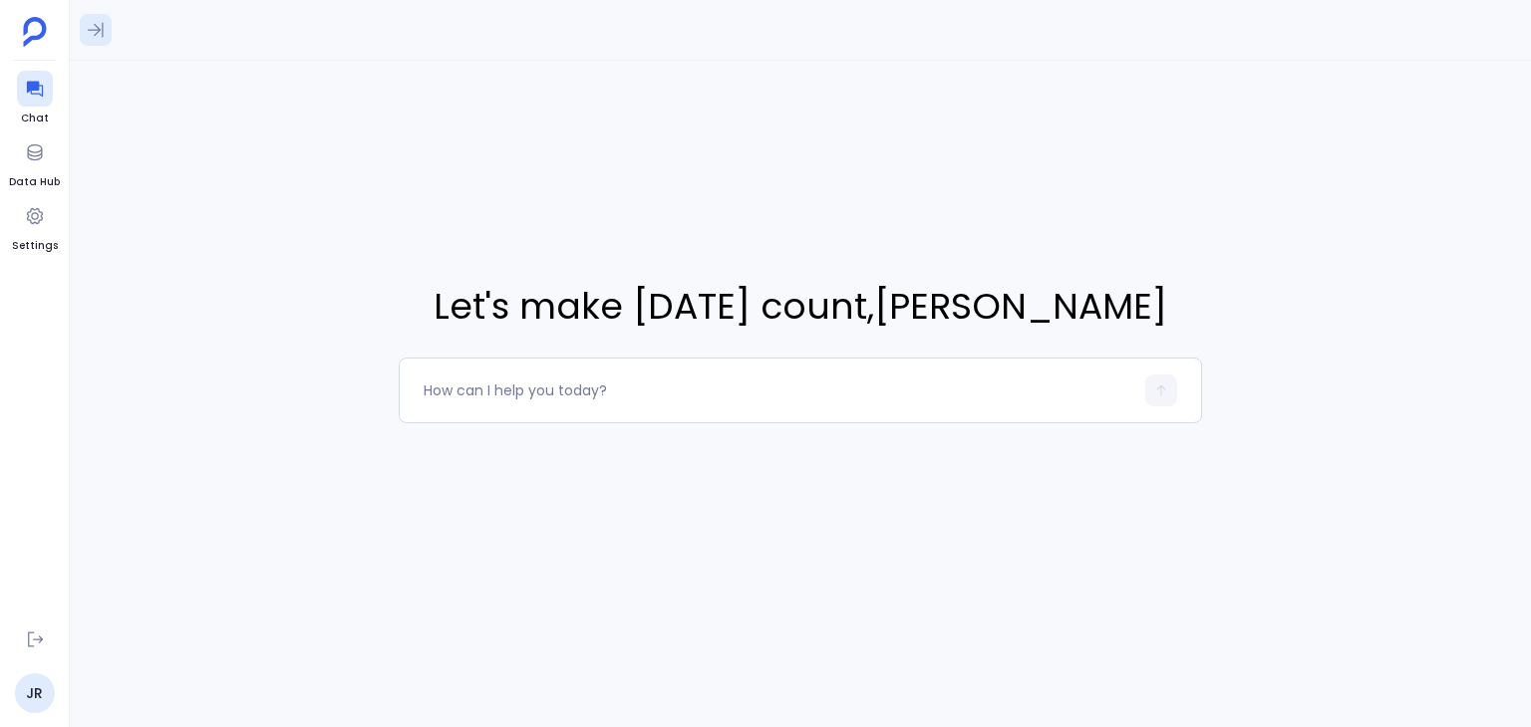
click at [87, 21] on icon at bounding box center [96, 30] width 20 height 20
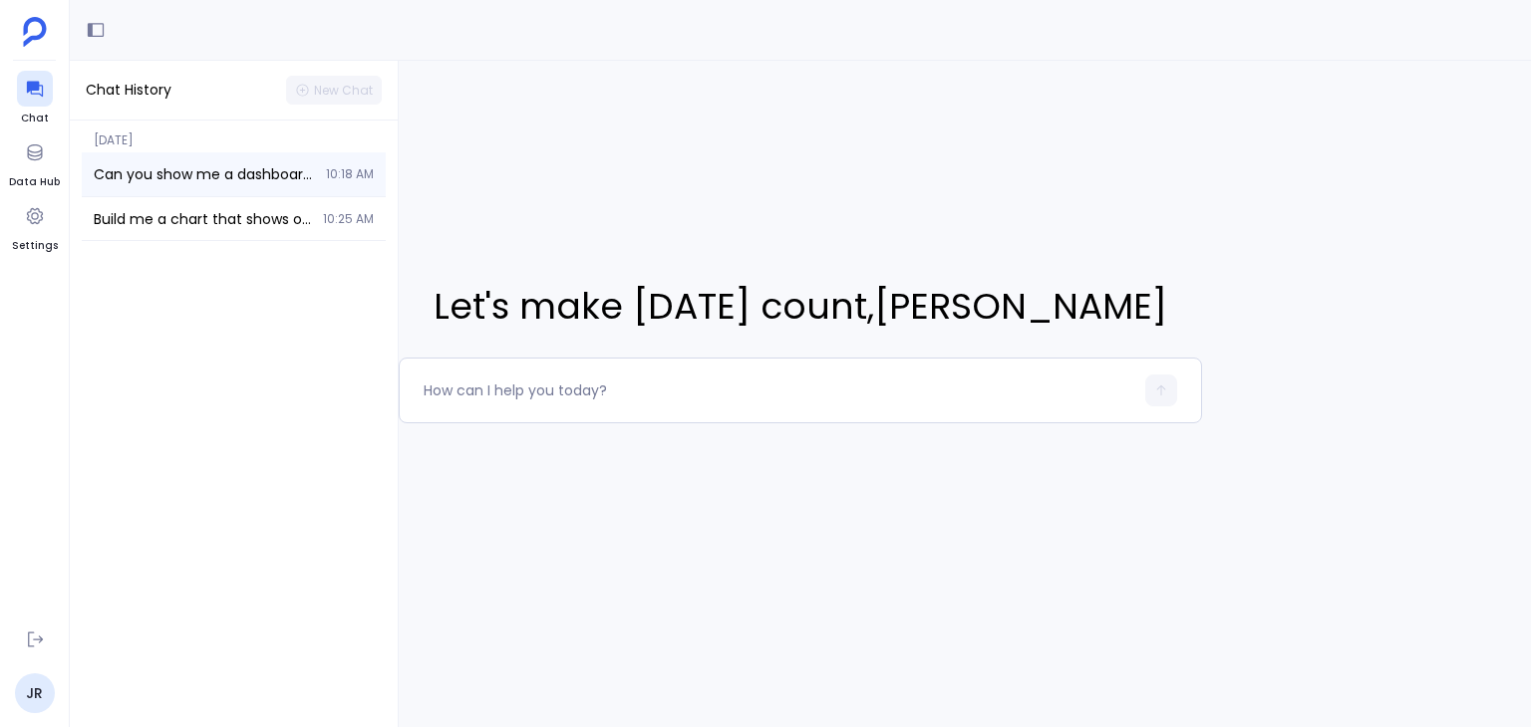
click at [161, 166] on span "Can you show me a dashboard of all of our opt-in opportunities and their amount…" at bounding box center [204, 174] width 220 height 20
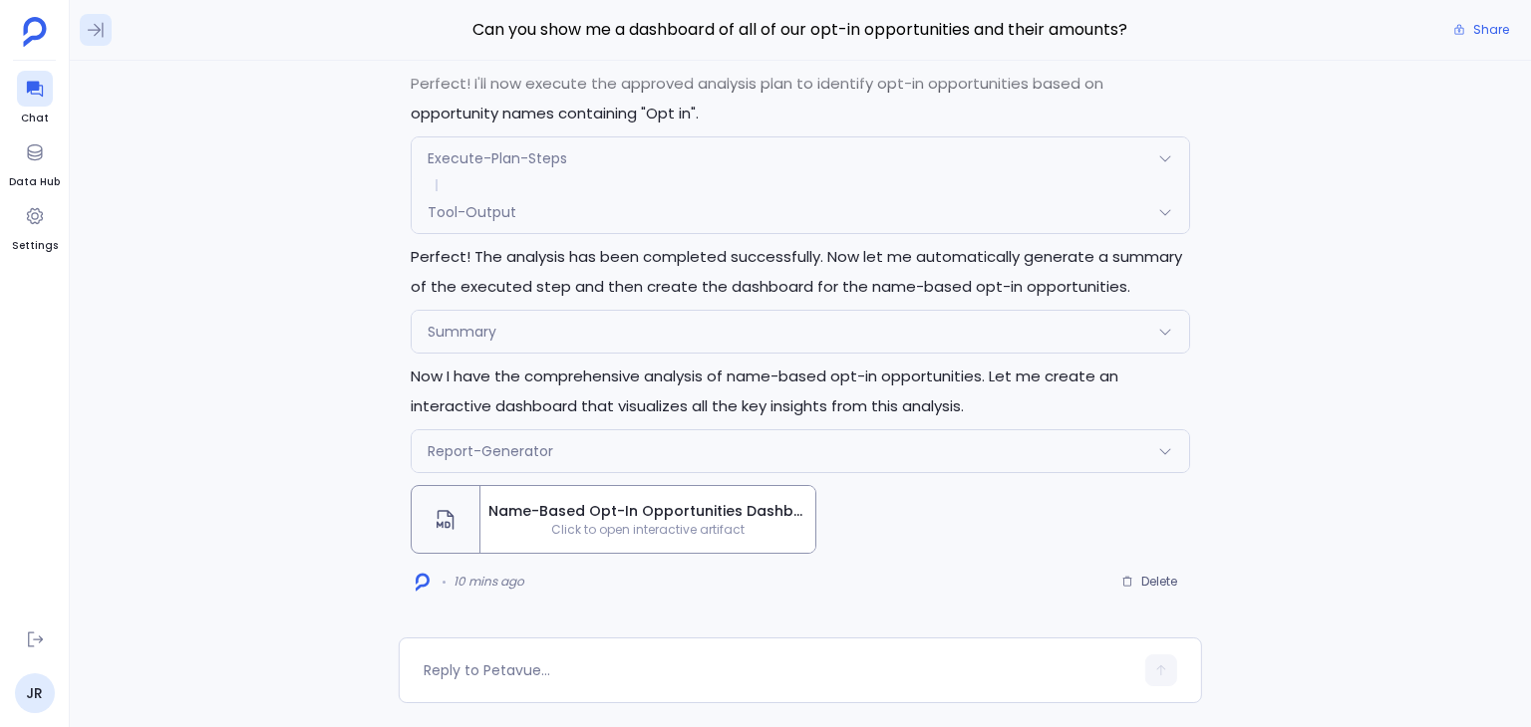
click at [101, 21] on icon at bounding box center [96, 30] width 20 height 20
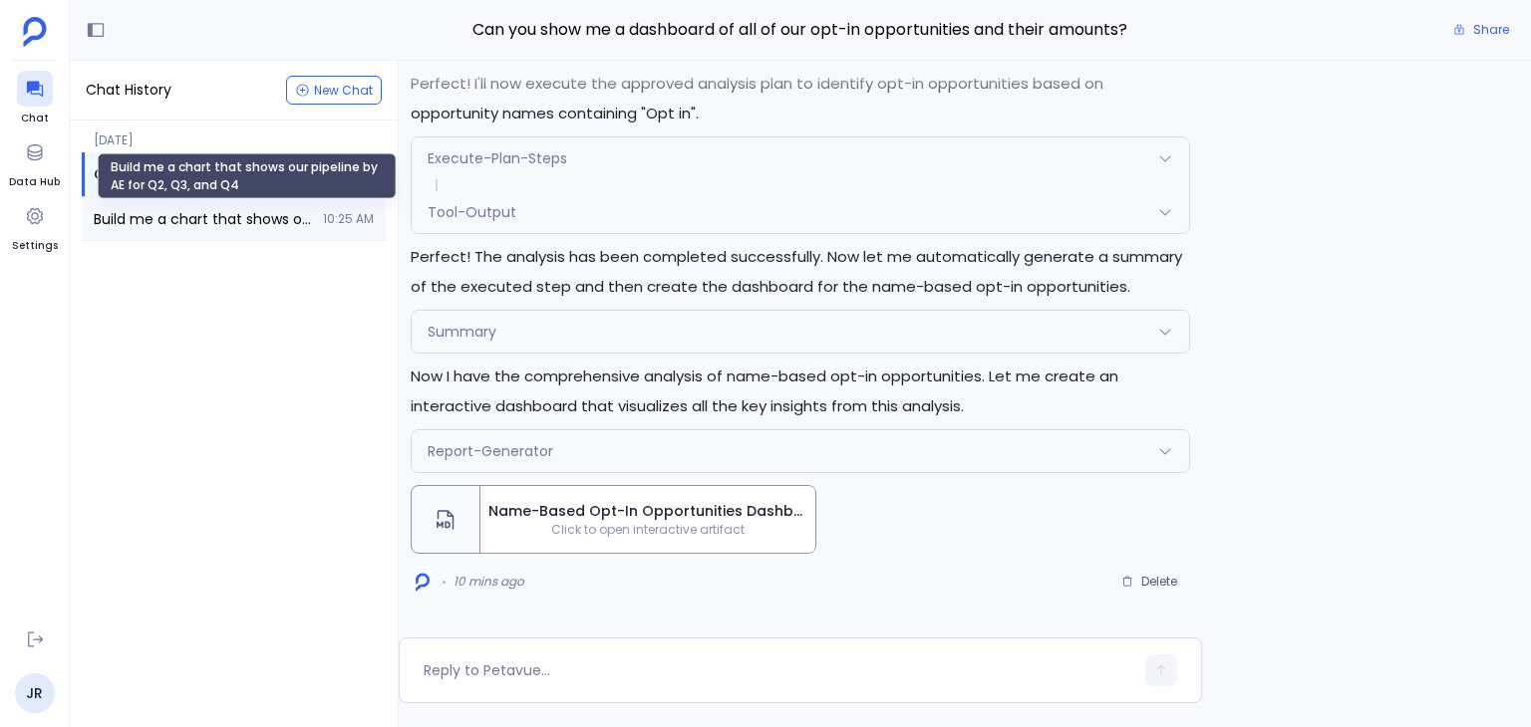
click at [149, 224] on span "Build me a chart that shows our pipeline by AE for Q2, Q3, and Q4" at bounding box center [202, 219] width 217 height 20
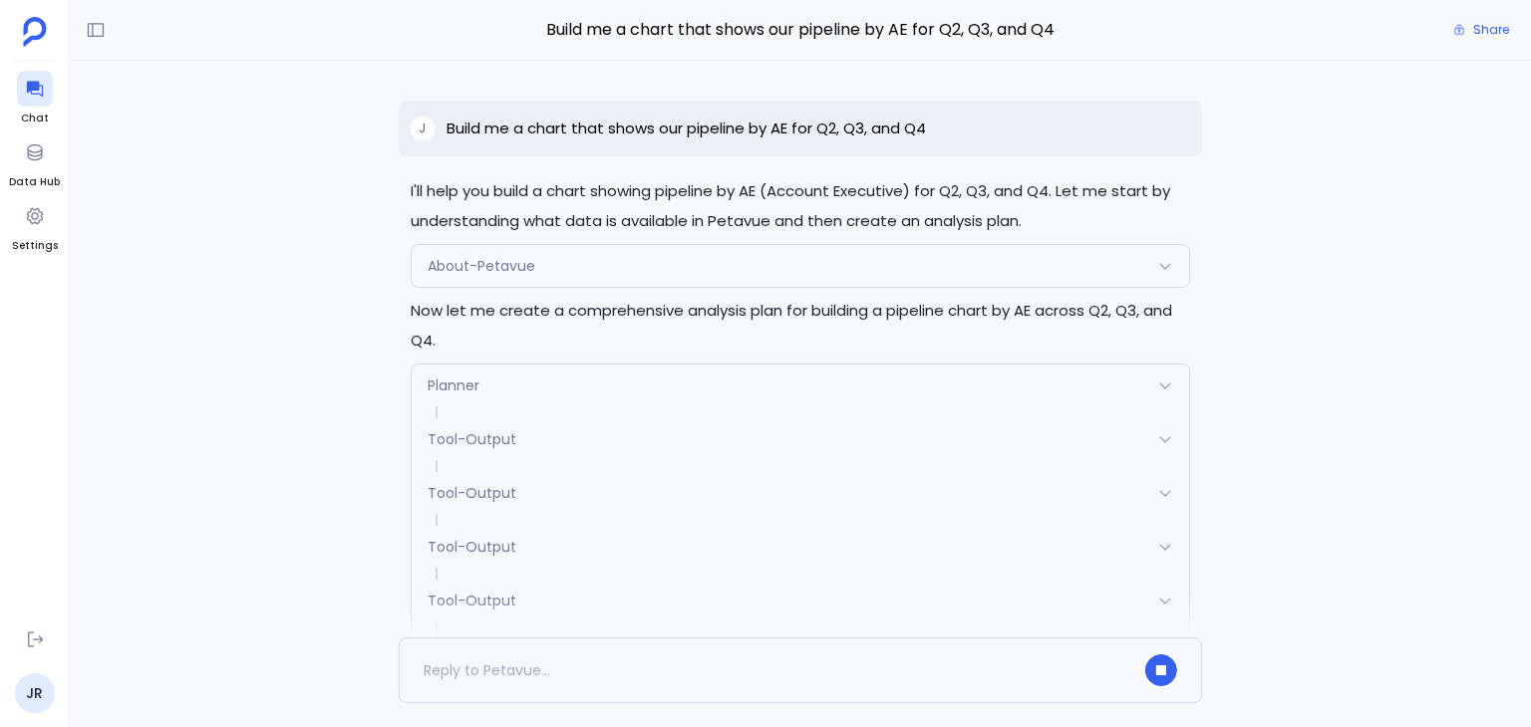
scroll to position [-330, 0]
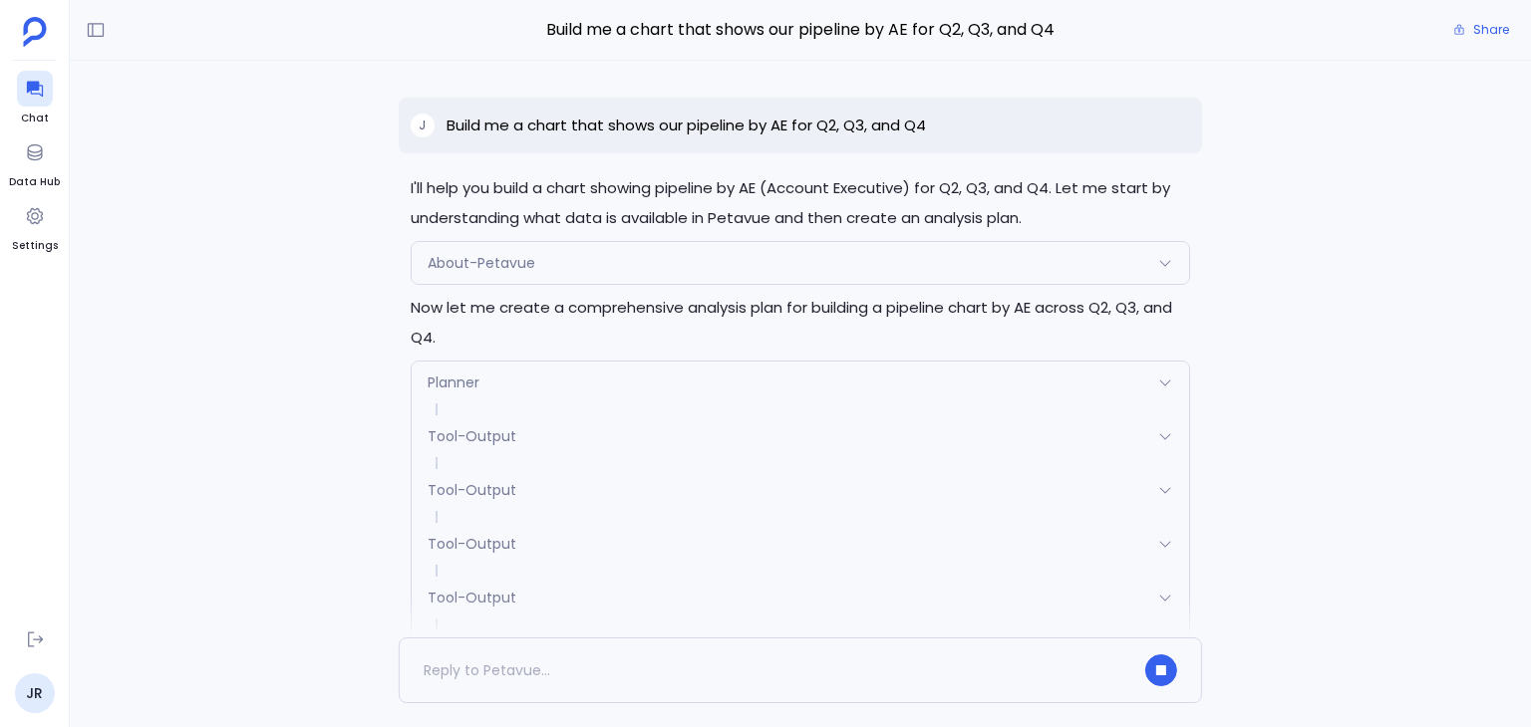
click at [746, 436] on div "Tool-Output" at bounding box center [800, 437] width 777 height 42
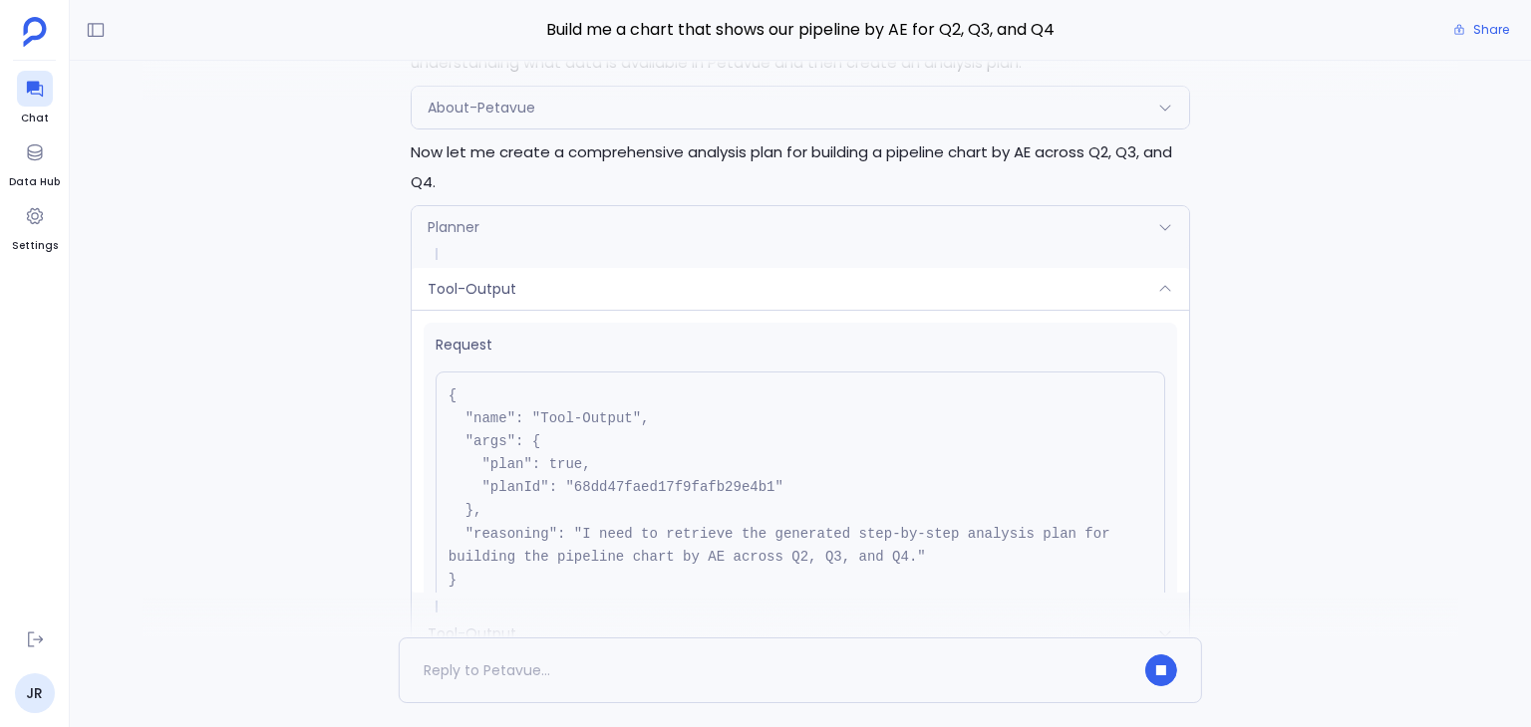
click at [560, 293] on div "Tool-Output" at bounding box center [800, 289] width 777 height 42
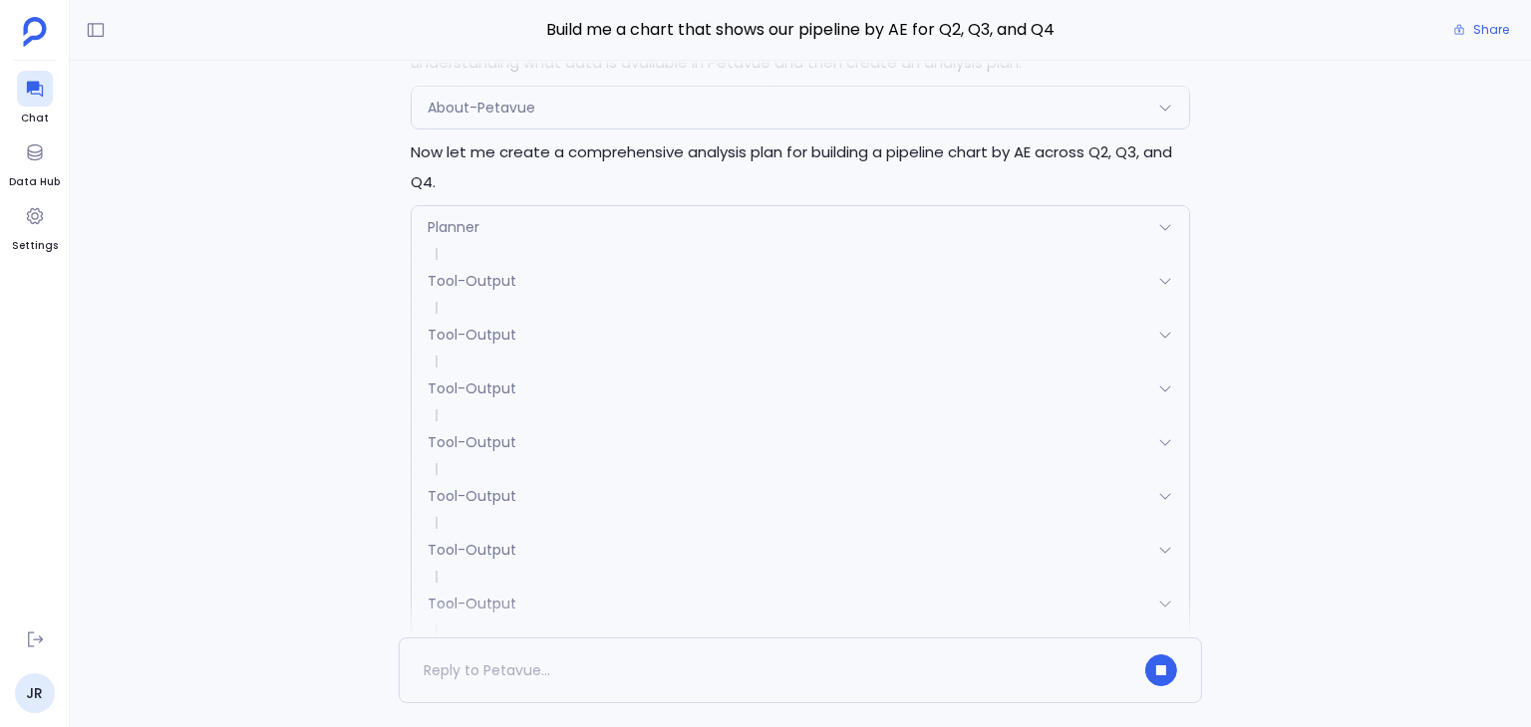
scroll to position [0, 0]
